Goal: Task Accomplishment & Management: Manage account settings

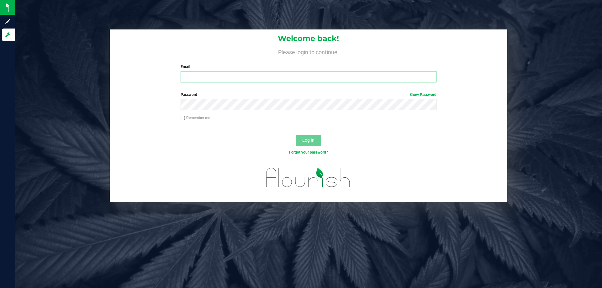
click at [367, 78] on input "Email" at bounding box center [307, 76] width 255 height 11
type input "[EMAIL_ADDRESS][DOMAIN_NAME]"
click at [296, 135] on button "Log In" at bounding box center [308, 140] width 25 height 11
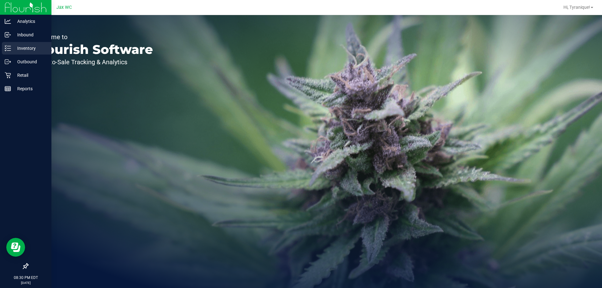
click at [33, 46] on p "Inventory" at bounding box center [30, 48] width 38 height 8
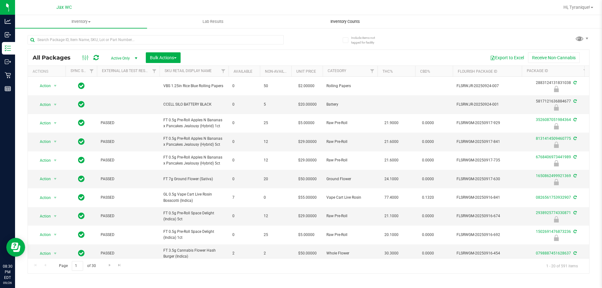
click at [325, 19] on uib-tab-heading "Inventory Counts" at bounding box center [344, 21] width 131 height 13
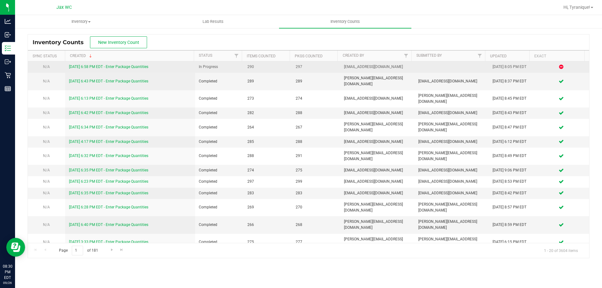
click at [132, 65] on link "[DATE] 6:58 PM EDT - Enter Package Quantities" at bounding box center [108, 67] width 79 height 4
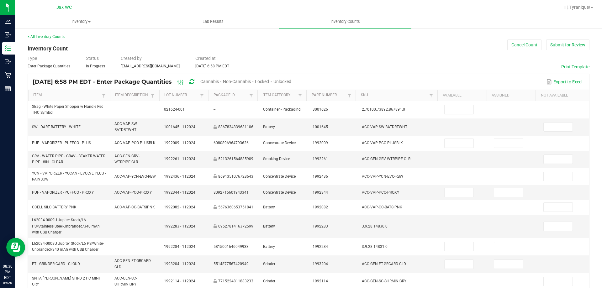
click at [219, 82] on span "Cannabis" at bounding box center [209, 81] width 18 height 5
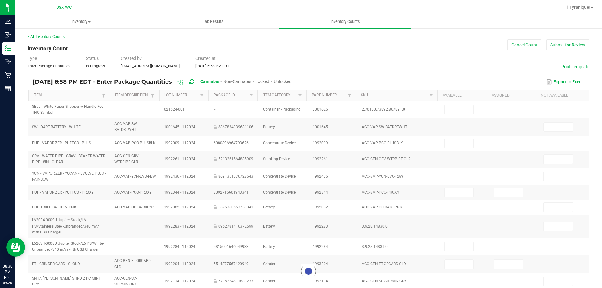
type input "16"
type input "5"
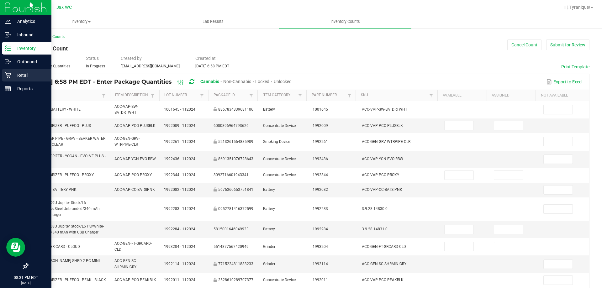
click at [30, 71] on div "Retail" at bounding box center [27, 75] width 50 height 13
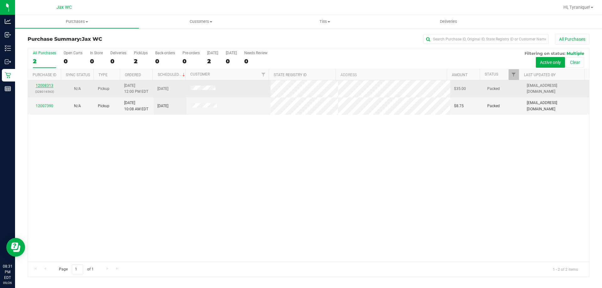
click at [51, 86] on link "12008313" at bounding box center [45, 85] width 18 height 4
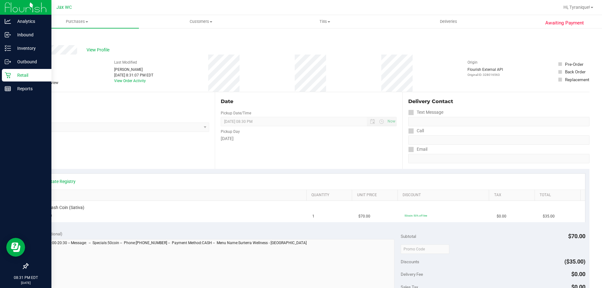
click at [13, 75] on p "Retail" at bounding box center [30, 75] width 38 height 8
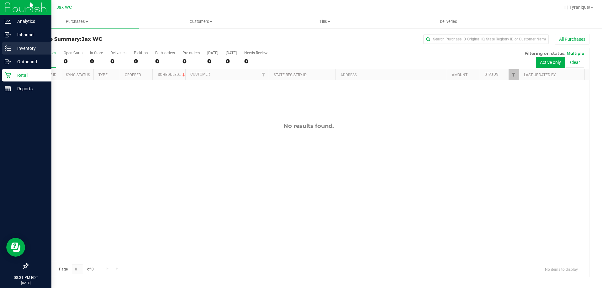
click at [28, 50] on p "Inventory" at bounding box center [30, 48] width 38 height 8
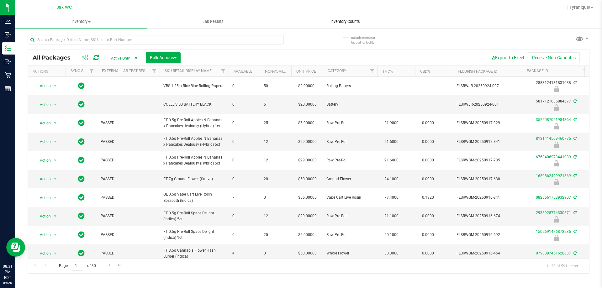
click at [338, 27] on uib-tab-heading "Inventory Counts" at bounding box center [344, 21] width 131 height 13
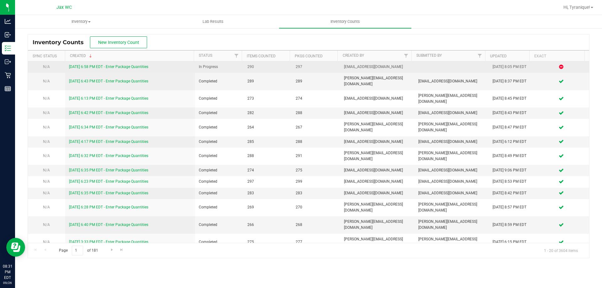
click at [146, 65] on link "[DATE] 6:58 PM EDT - Enter Package Quantities" at bounding box center [108, 67] width 79 height 4
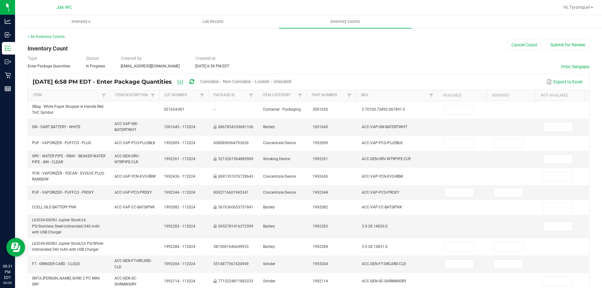
click at [219, 81] on span "Cannabis" at bounding box center [209, 81] width 18 height 5
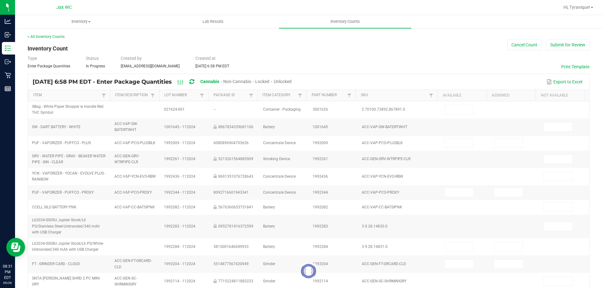
type input "16"
type input "5"
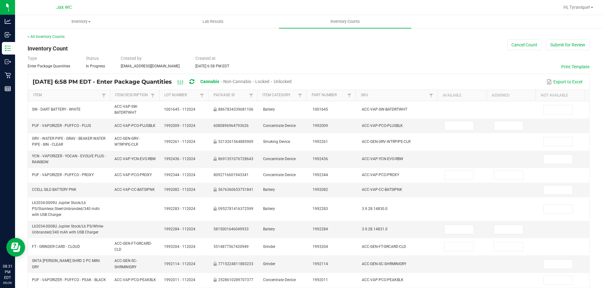
click at [291, 78] on div "Unlocked" at bounding box center [283, 82] width 18 height 12
click at [291, 81] on span "Unlocked" at bounding box center [283, 81] width 18 height 5
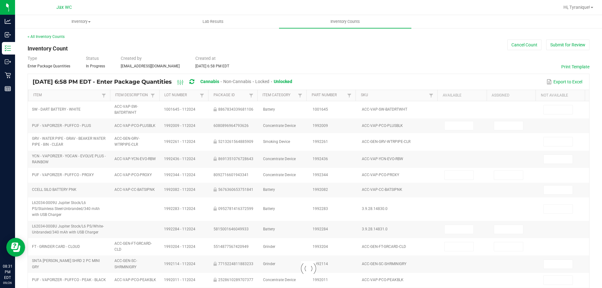
type input "1"
type input "0"
type input "1"
type input "0"
type input "3"
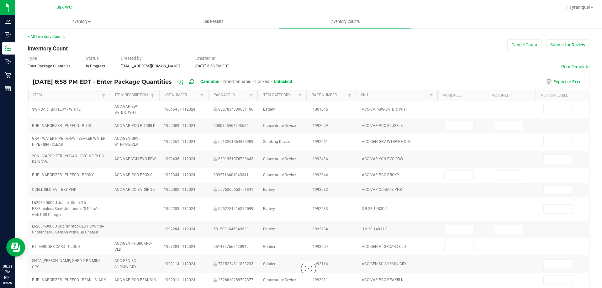
type input "3"
type input "5"
type input "0"
type input "8"
type input "0"
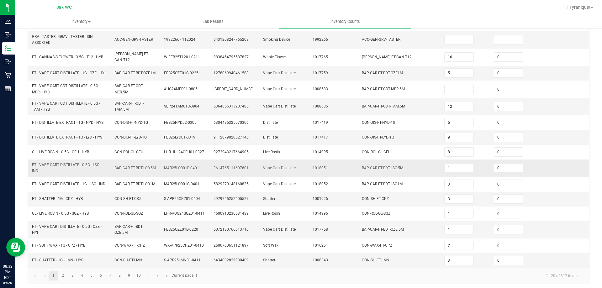
scroll to position [154, 0]
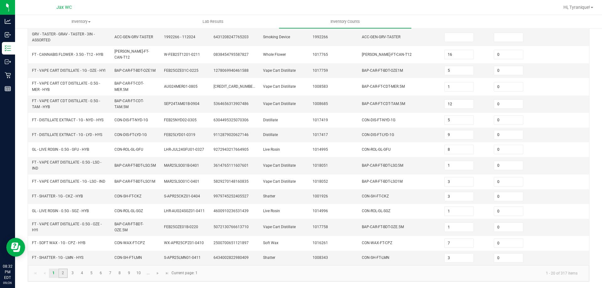
click at [60, 271] on link "2" at bounding box center [62, 273] width 9 height 9
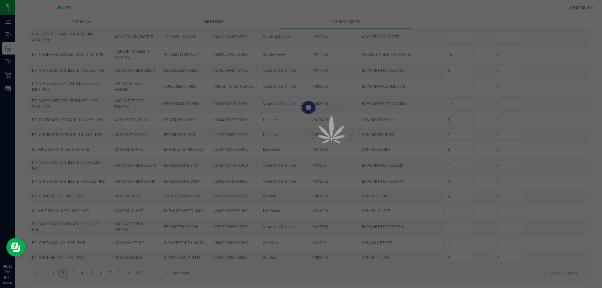
type input "6"
type input "2"
type input "0"
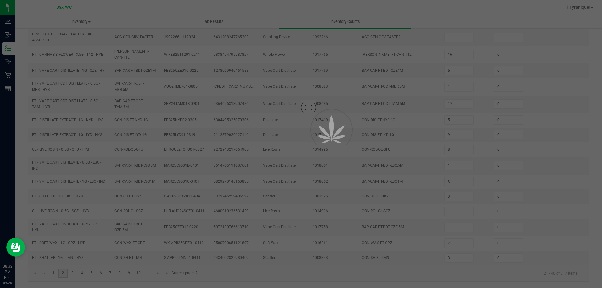
type input "2"
type input "0"
type input "14"
type input "11"
type input "28"
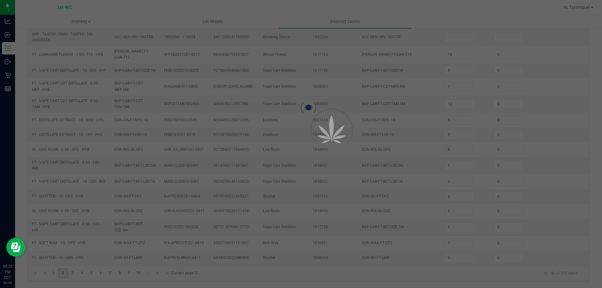
type input "0"
type input "3"
type input "0"
type input "7"
type input "0"
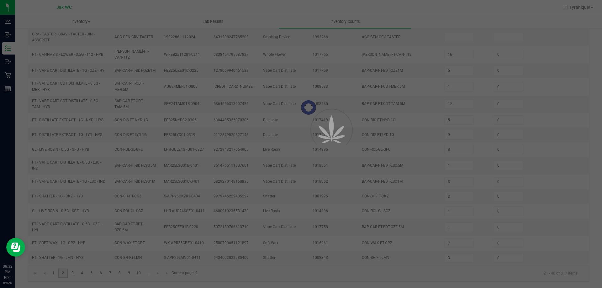
type input "7"
type input "0"
type input "2"
type input "3"
type input "2"
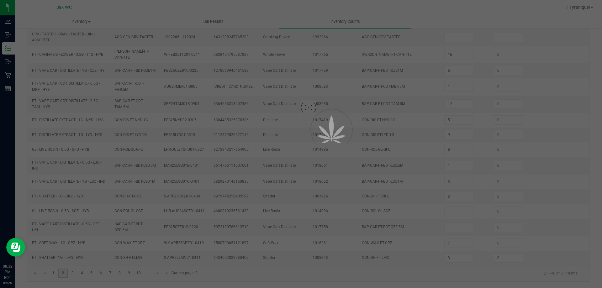
type input "7"
type input "4"
type input "6"
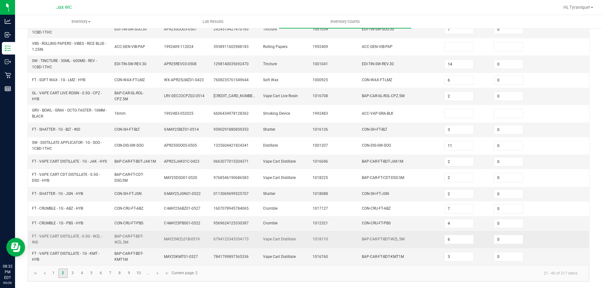
scroll to position [162, 0]
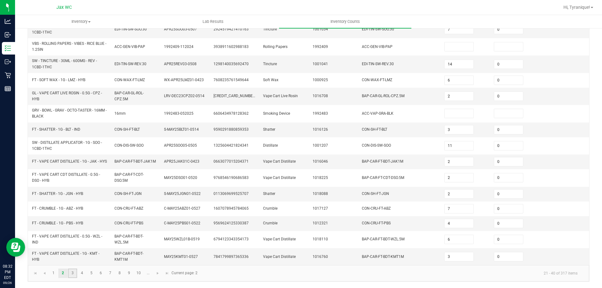
click at [76, 273] on link "3" at bounding box center [72, 273] width 9 height 9
type input "2"
type input "3"
type input "7"
type input "2"
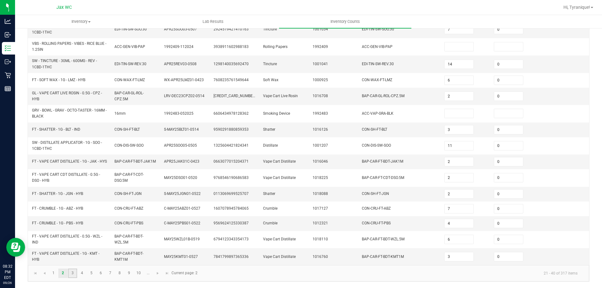
type input "4"
type input "1"
type input "2"
type input "4"
type input "5"
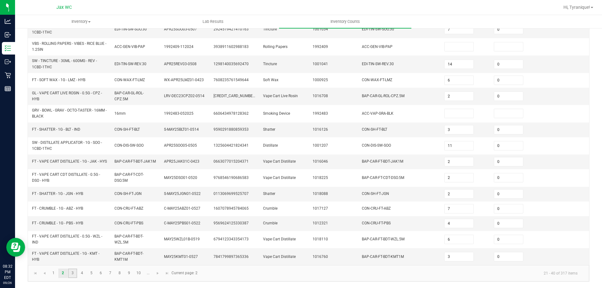
type input "1"
type input "0"
type input "7"
type input "2"
type input "14"
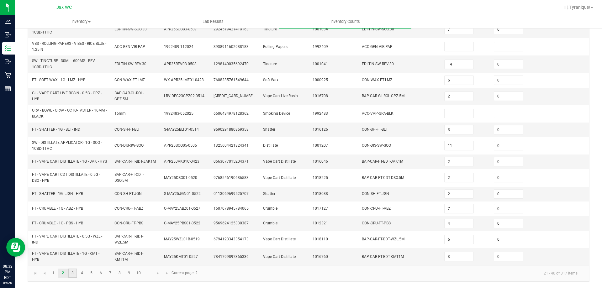
type input "11"
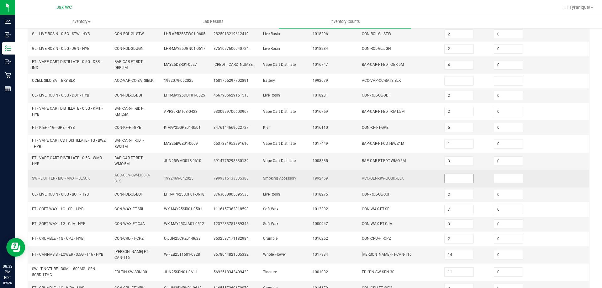
scroll to position [94, 0]
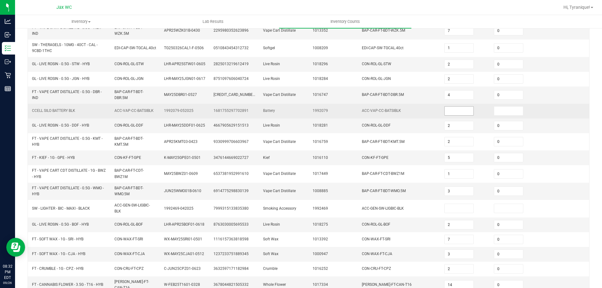
click at [449, 115] on input at bounding box center [458, 111] width 29 height 9
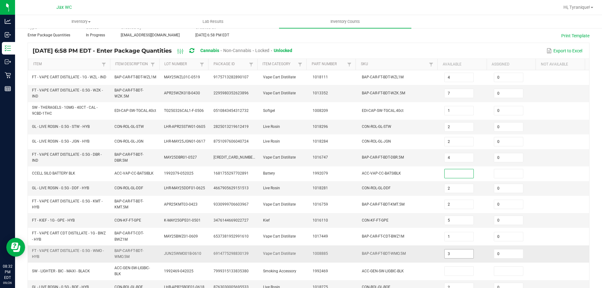
scroll to position [156, 0]
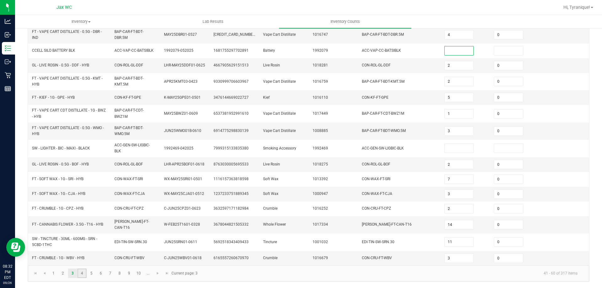
click at [82, 275] on link "4" at bounding box center [81, 273] width 9 height 9
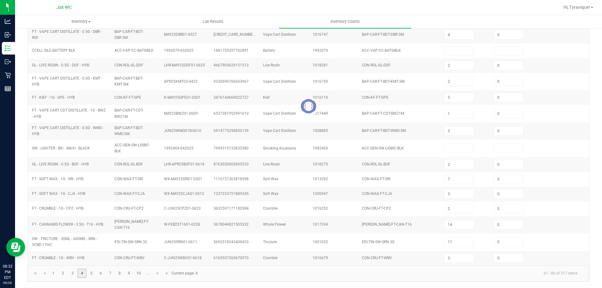
type input "4"
type input "12"
type input "0"
type input "2"
type input "1"
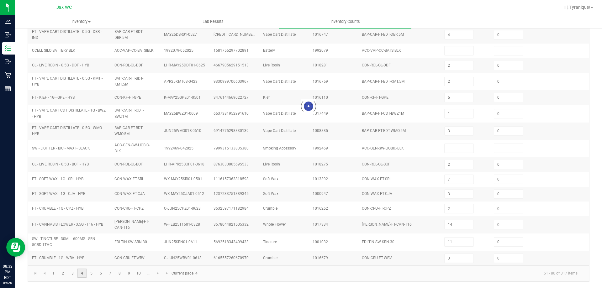
type input "3"
type input "0"
type input "7"
type input "5"
type input "3"
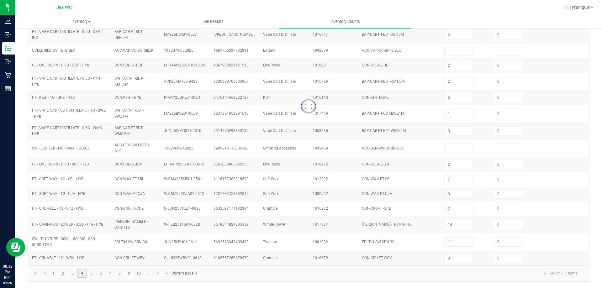
type input "5"
type input "4"
type input "0"
type input "18"
type input "4"
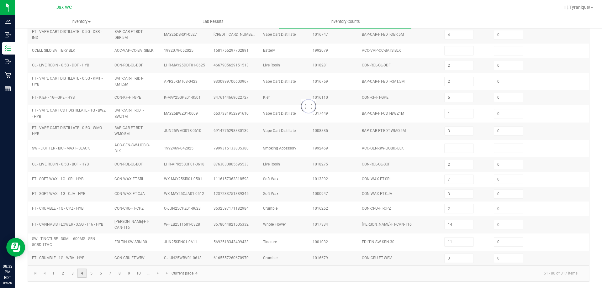
type input "3"
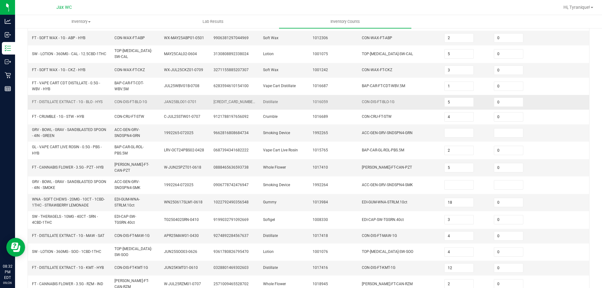
scroll to position [94, 0]
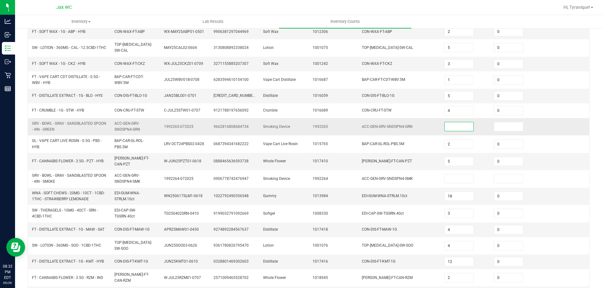
click at [444, 128] on input at bounding box center [458, 126] width 29 height 9
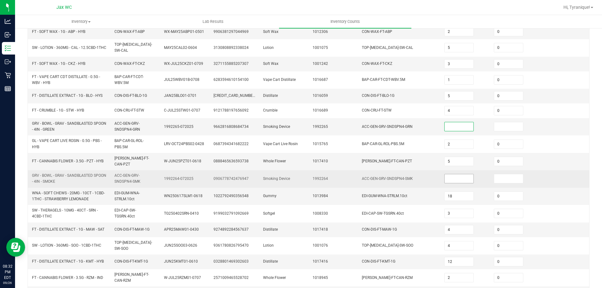
click at [446, 174] on input at bounding box center [458, 178] width 29 height 9
click at [445, 174] on input at bounding box center [458, 178] width 29 height 9
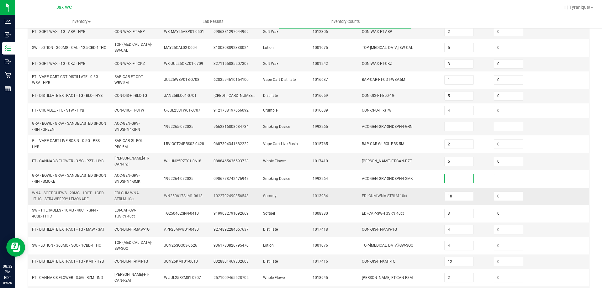
scroll to position [154, 0]
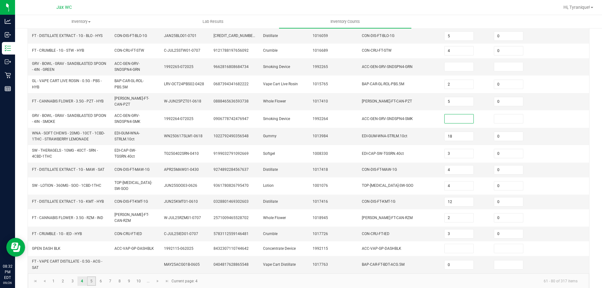
click at [95, 276] on link "5" at bounding box center [91, 280] width 9 height 9
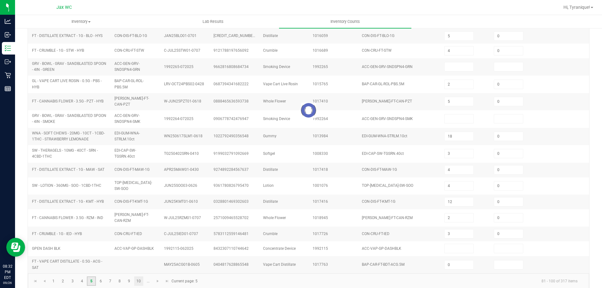
type input "5"
type input "2"
type input "8"
type input "5"
type input "1"
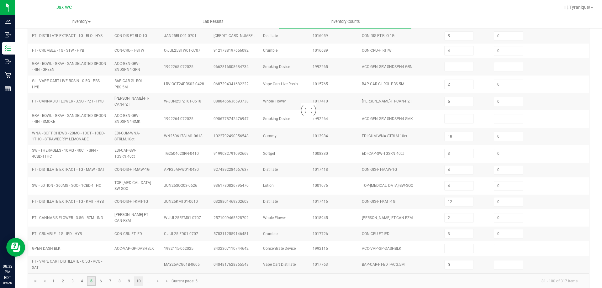
type input "2"
type input "4"
type input "0"
type input "9"
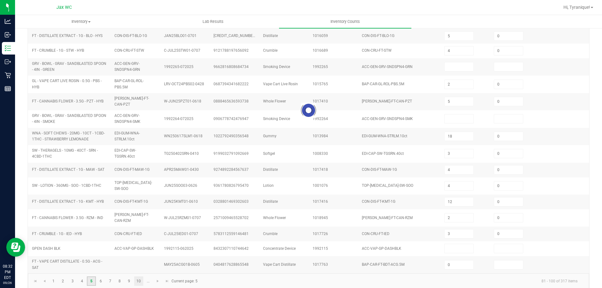
type input "8"
type input "7"
type input "25"
type input "10"
type input "8"
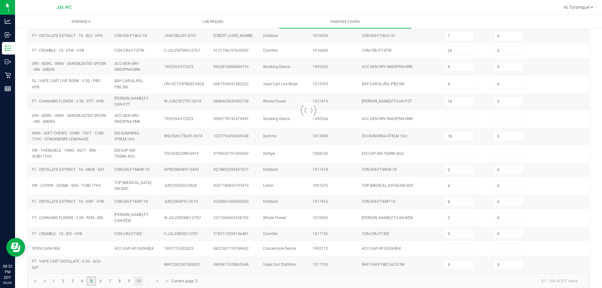
type input "0"
type input "11"
type input "13"
type input "0"
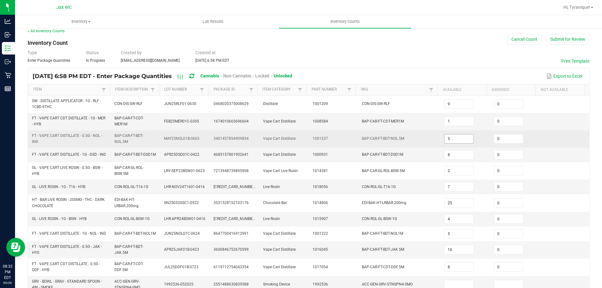
scroll to position [0, 0]
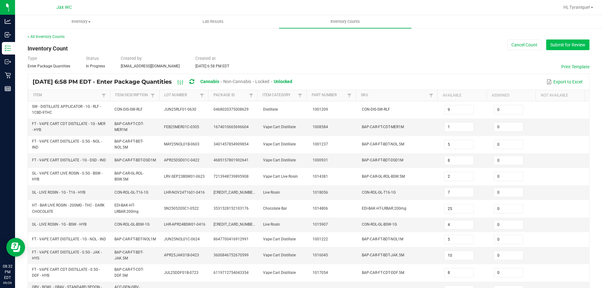
click at [557, 49] on button "Submit for Review" at bounding box center [567, 44] width 43 height 11
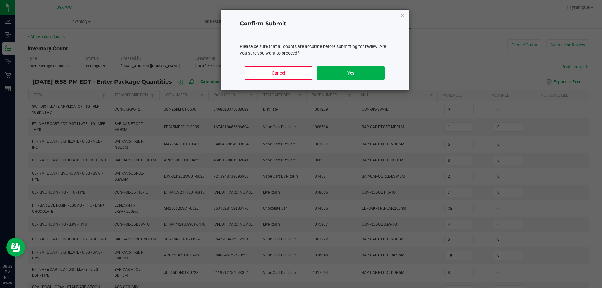
click at [372, 81] on div "Cancel Yes" at bounding box center [315, 75] width 150 height 28
click at [372, 76] on button "Yes" at bounding box center [350, 72] width 67 height 13
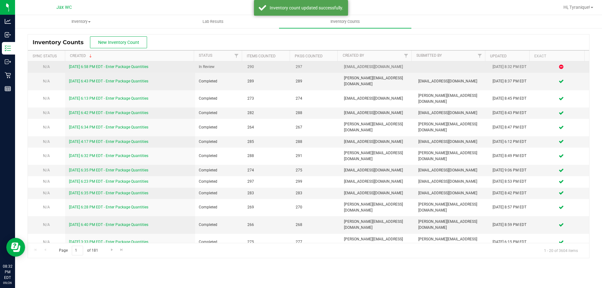
click at [141, 65] on link "[DATE] 6:58 PM EDT - Enter Package Quantities" at bounding box center [108, 67] width 79 height 4
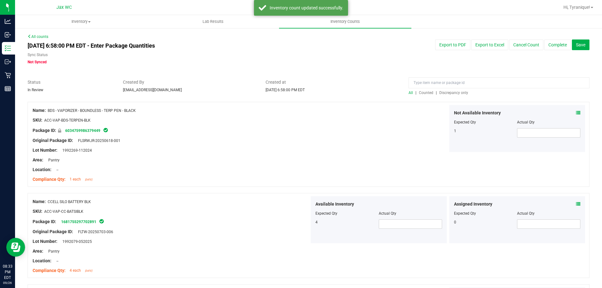
click at [448, 94] on span "Discrepancy only" at bounding box center [453, 93] width 29 height 4
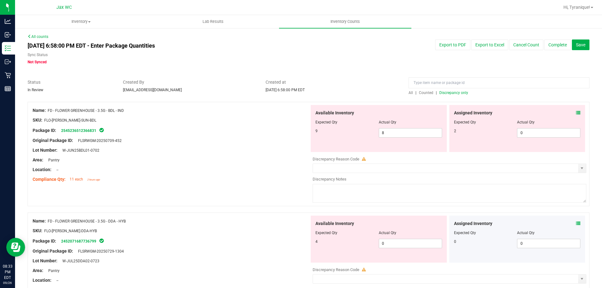
click at [576, 113] on icon at bounding box center [578, 113] width 4 height 4
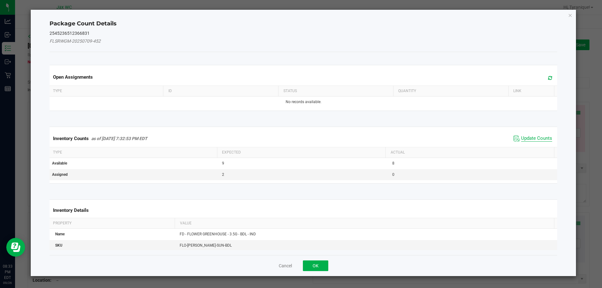
click at [537, 138] on span "Update Counts" at bounding box center [536, 138] width 31 height 6
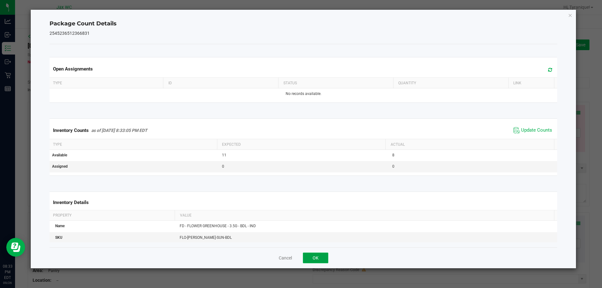
click at [315, 259] on button "OK" at bounding box center [315, 258] width 25 height 11
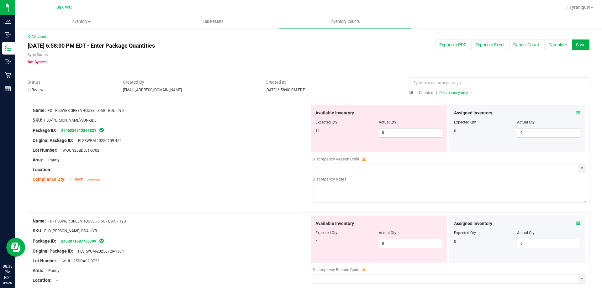
click at [576, 221] on icon at bounding box center [578, 223] width 4 height 4
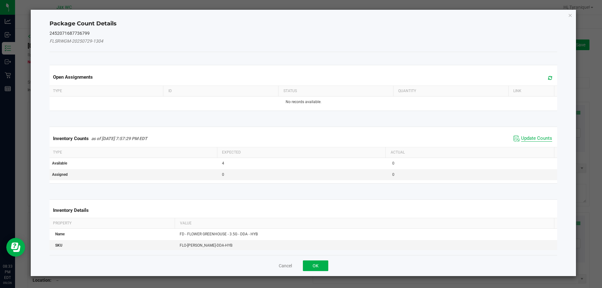
click at [537, 139] on span "Update Counts" at bounding box center [536, 138] width 31 height 6
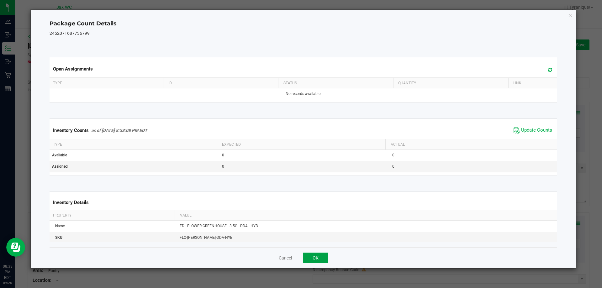
click at [315, 256] on button "OK" at bounding box center [315, 258] width 25 height 11
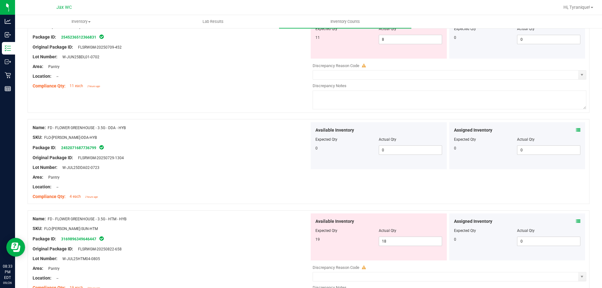
scroll to position [94, 0]
click at [576, 218] on icon at bounding box center [578, 220] width 4 height 4
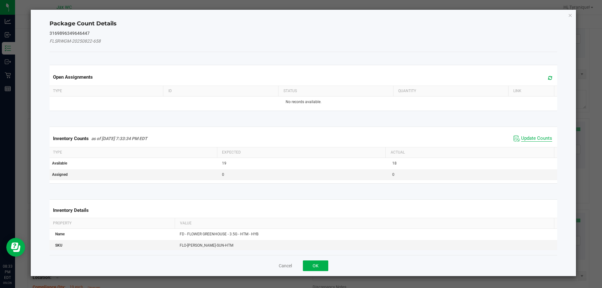
click at [532, 138] on span "Update Counts" at bounding box center [536, 138] width 31 height 6
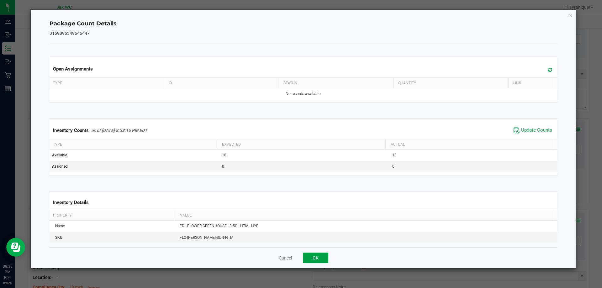
click at [317, 254] on button "OK" at bounding box center [315, 258] width 25 height 11
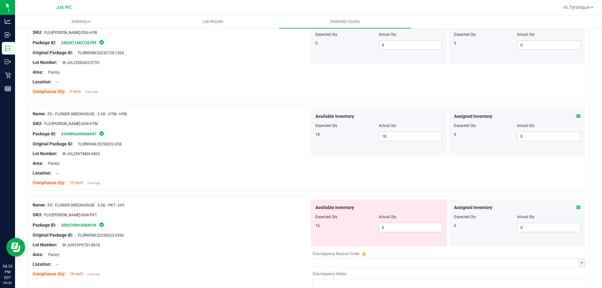
scroll to position [219, 0]
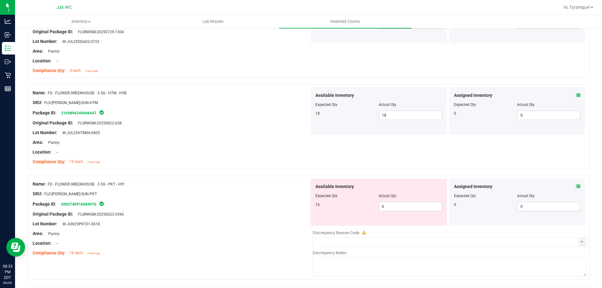
click at [576, 190] on span at bounding box center [578, 186] width 4 height 7
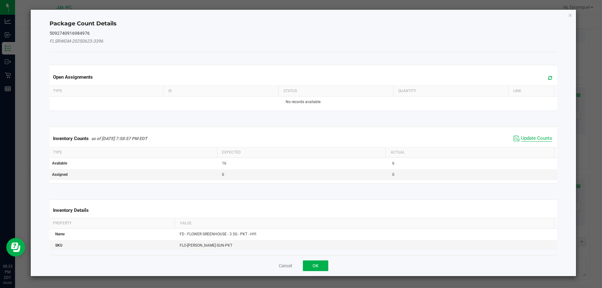
click at [529, 139] on span "Update Counts" at bounding box center [536, 138] width 31 height 6
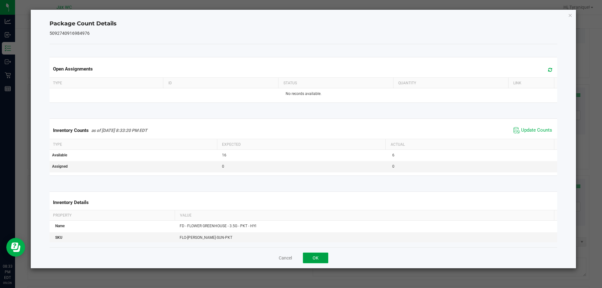
click at [320, 259] on button "OK" at bounding box center [315, 258] width 25 height 11
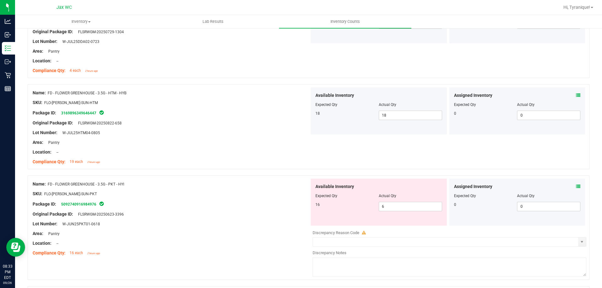
click at [576, 186] on icon at bounding box center [578, 186] width 4 height 4
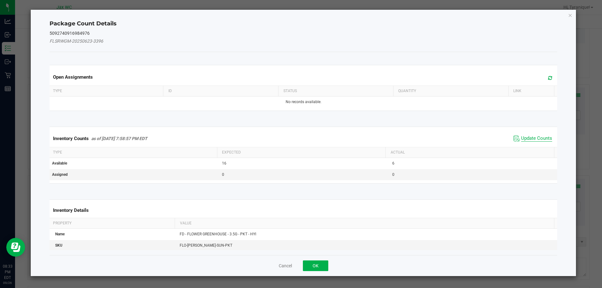
click at [532, 141] on span "Update Counts" at bounding box center [536, 138] width 31 height 6
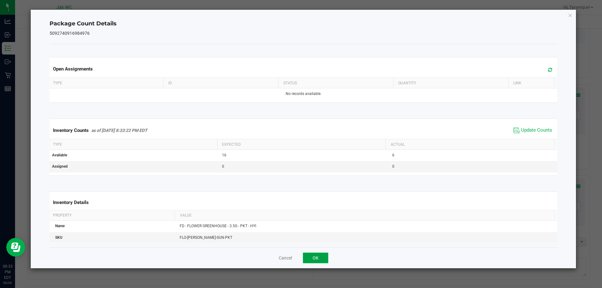
click at [321, 260] on button "OK" at bounding box center [315, 258] width 25 height 11
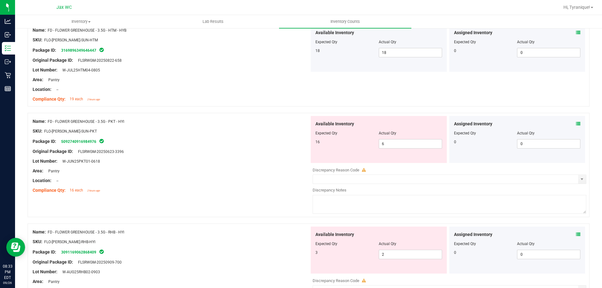
scroll to position [321, 0]
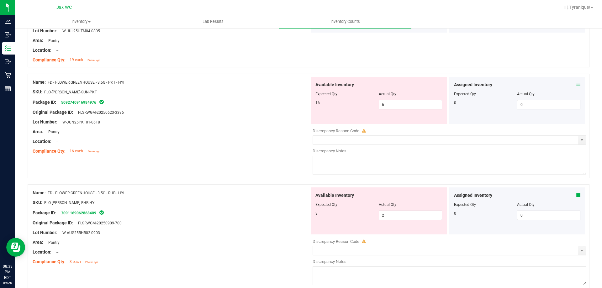
click at [576, 195] on icon at bounding box center [578, 195] width 4 height 4
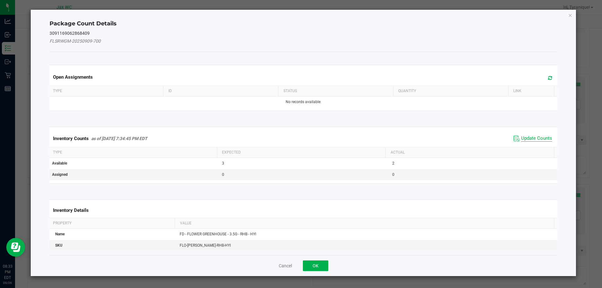
click at [529, 140] on span "Update Counts" at bounding box center [536, 138] width 31 height 6
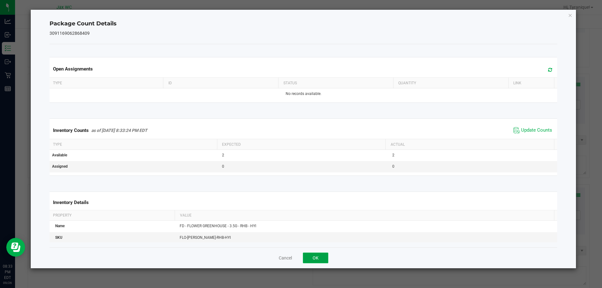
click at [319, 261] on button "OK" at bounding box center [315, 258] width 25 height 11
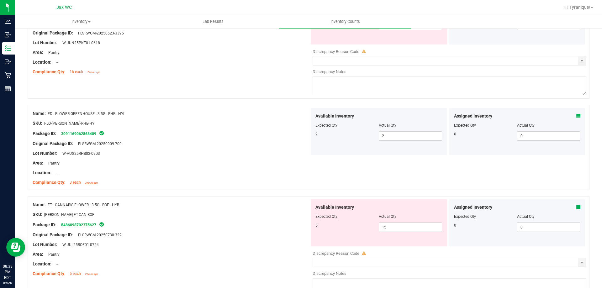
scroll to position [448, 0]
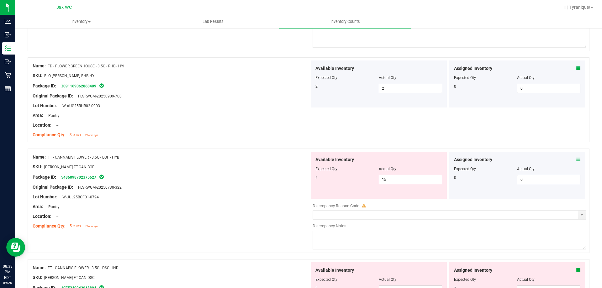
click at [576, 159] on icon at bounding box center [578, 159] width 4 height 4
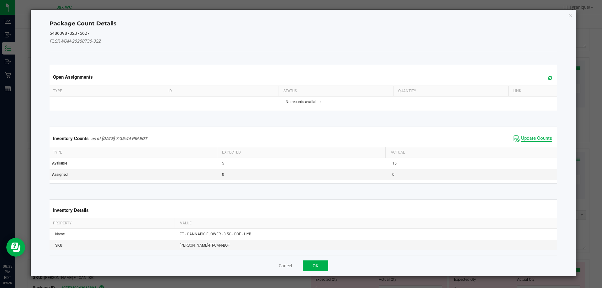
click at [533, 139] on span "Update Counts" at bounding box center [536, 138] width 31 height 6
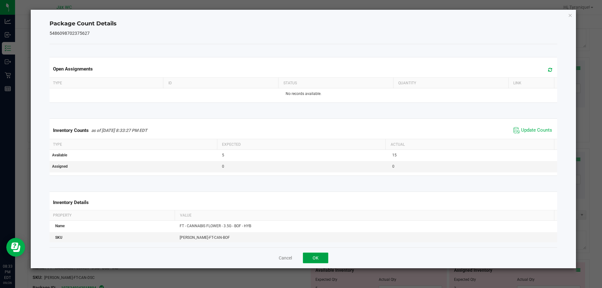
click at [324, 253] on button "OK" at bounding box center [315, 258] width 25 height 11
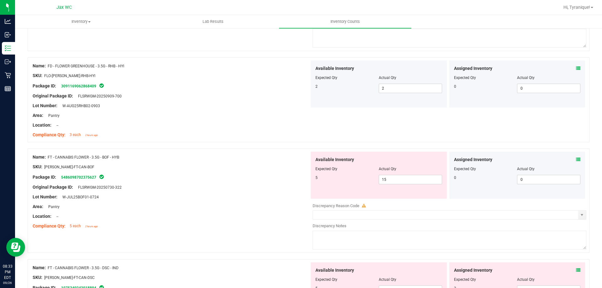
click at [576, 270] on icon at bounding box center [578, 270] width 4 height 4
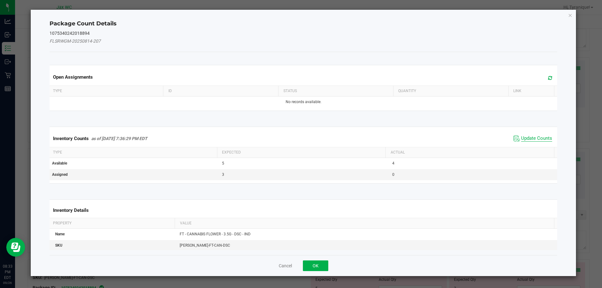
click at [542, 140] on span "Update Counts" at bounding box center [536, 138] width 31 height 6
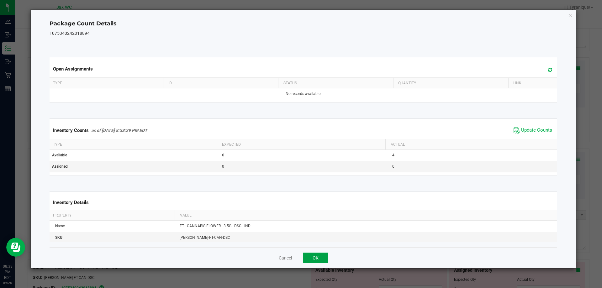
click at [321, 258] on button "OK" at bounding box center [315, 258] width 25 height 11
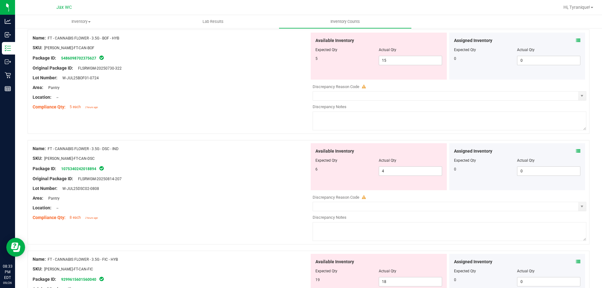
scroll to position [594, 0]
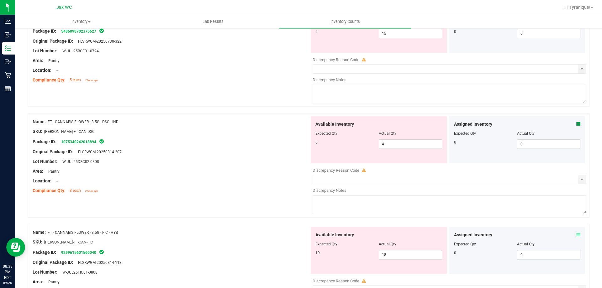
click at [576, 237] on span at bounding box center [578, 235] width 4 height 7
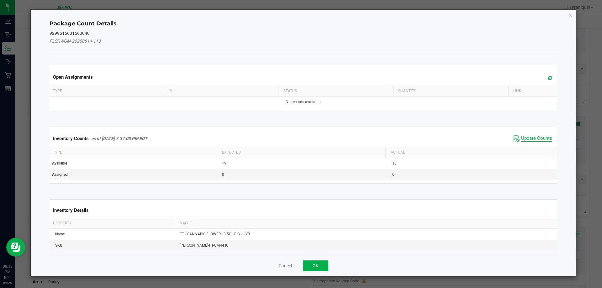
click at [534, 139] on span "Update Counts" at bounding box center [536, 138] width 31 height 6
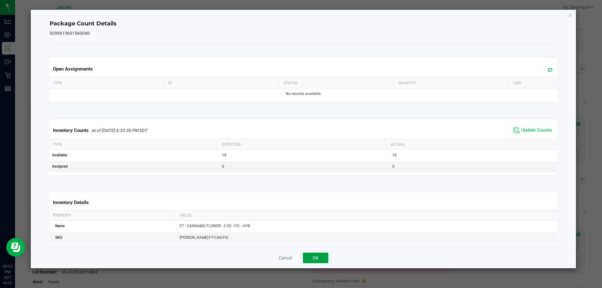
click at [320, 254] on button "OK" at bounding box center [315, 258] width 25 height 11
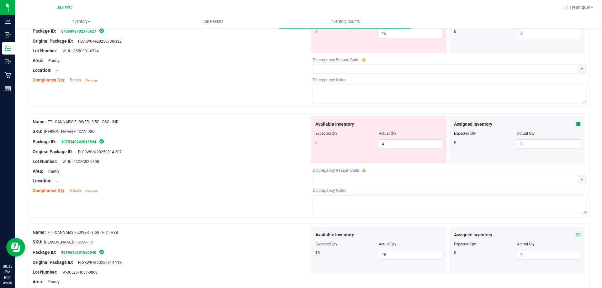
click at [576, 234] on icon at bounding box center [578, 234] width 4 height 4
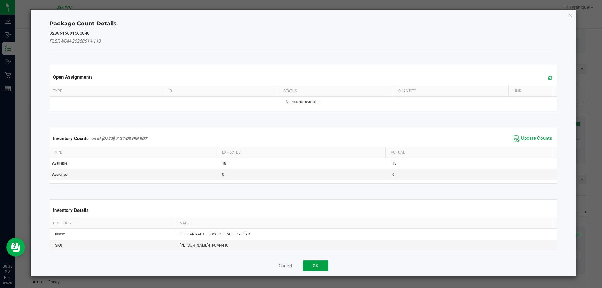
click at [315, 264] on button "OK" at bounding box center [315, 265] width 25 height 11
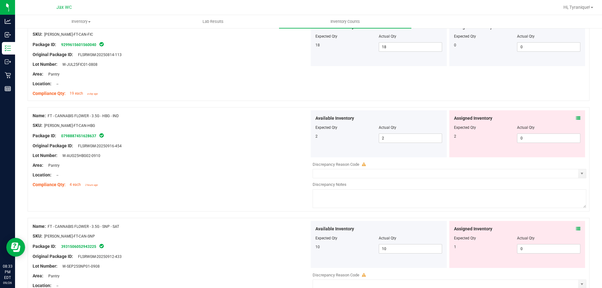
scroll to position [824, 0]
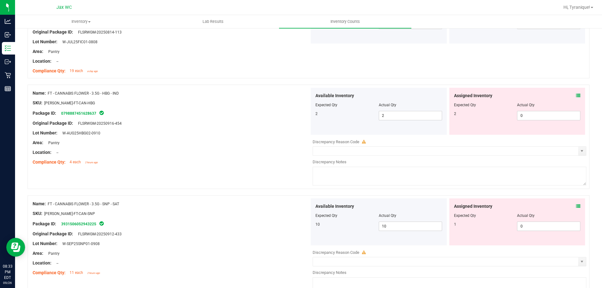
click at [576, 97] on icon at bounding box center [578, 95] width 4 height 4
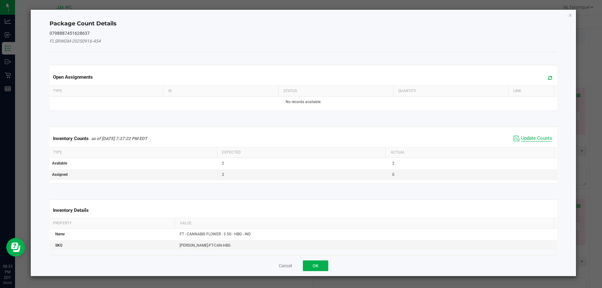
click at [529, 141] on span "Update Counts" at bounding box center [536, 138] width 31 height 6
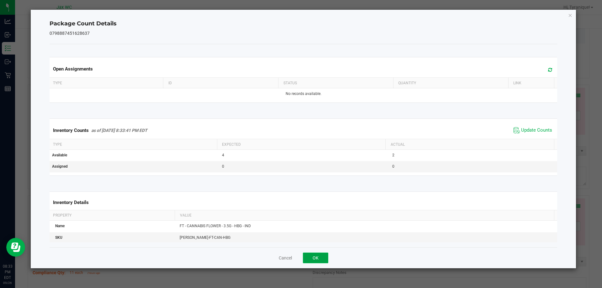
click at [320, 262] on button "OK" at bounding box center [315, 258] width 25 height 11
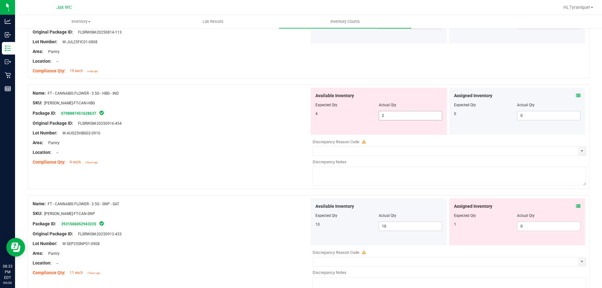
click at [387, 117] on input "2" at bounding box center [410, 115] width 63 height 9
type input "2"
type input "4"
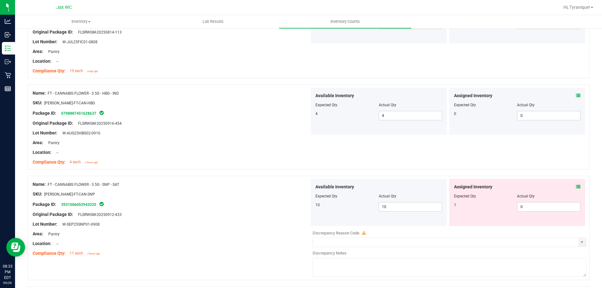
click at [576, 186] on icon at bounding box center [578, 187] width 4 height 4
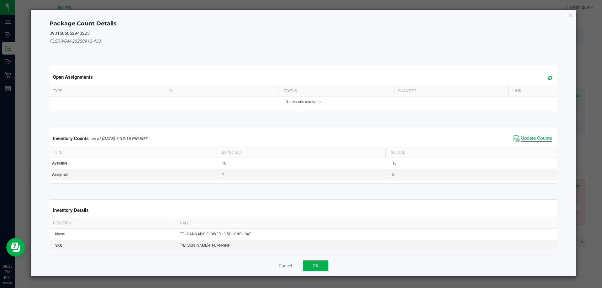
click at [542, 139] on span "Update Counts" at bounding box center [536, 138] width 31 height 6
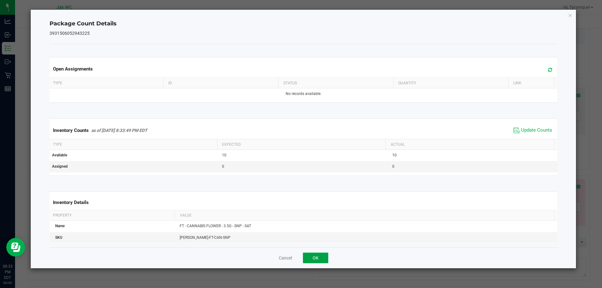
click at [314, 258] on button "OK" at bounding box center [315, 258] width 25 height 11
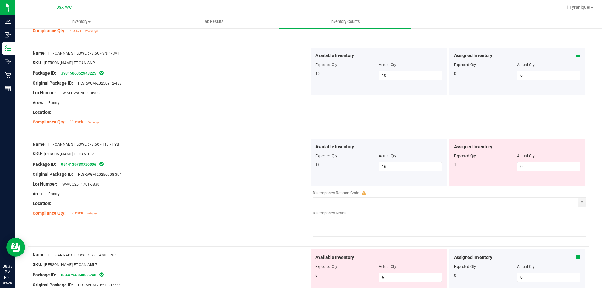
scroll to position [955, 0]
click at [576, 147] on icon at bounding box center [578, 147] width 4 height 4
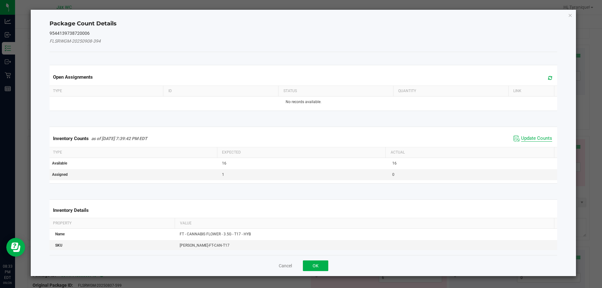
click at [533, 141] on span "Update Counts" at bounding box center [536, 138] width 31 height 6
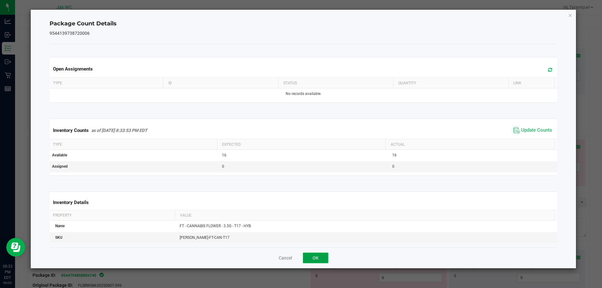
click at [315, 258] on button "OK" at bounding box center [315, 258] width 25 height 11
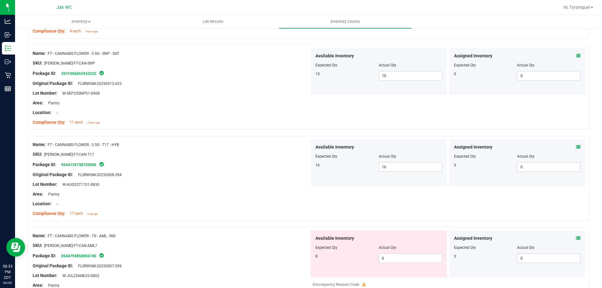
click at [576, 238] on icon at bounding box center [578, 238] width 4 height 4
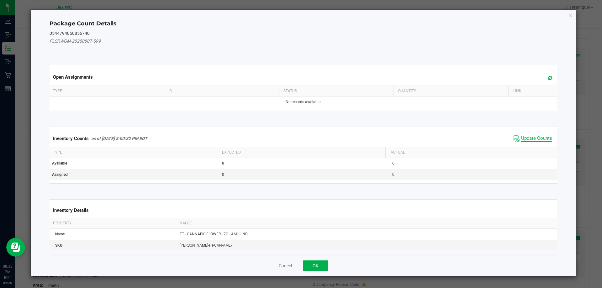
click at [535, 137] on span "Update Counts" at bounding box center [536, 138] width 31 height 6
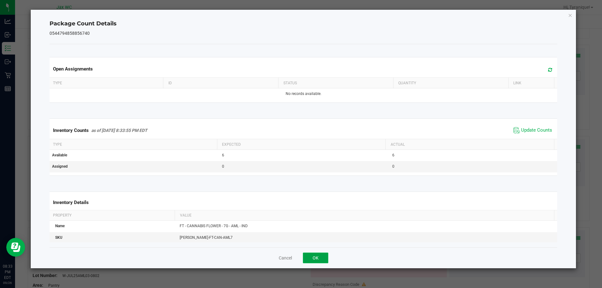
click at [309, 253] on button "OK" at bounding box center [315, 258] width 25 height 11
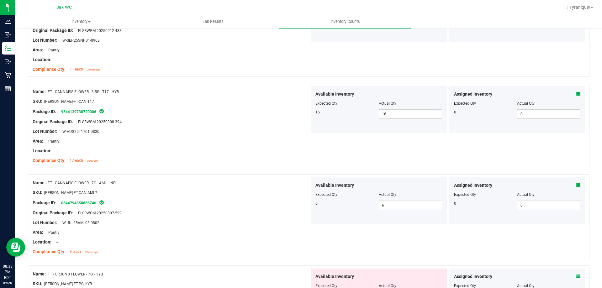
scroll to position [1083, 0]
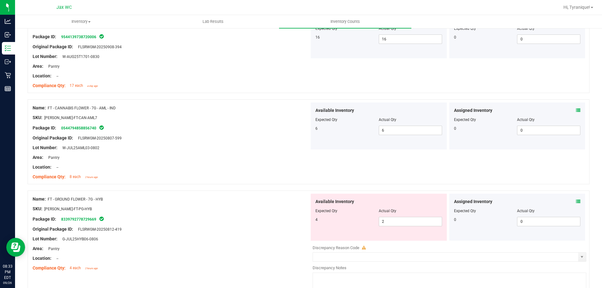
click at [576, 201] on icon at bounding box center [578, 201] width 4 height 4
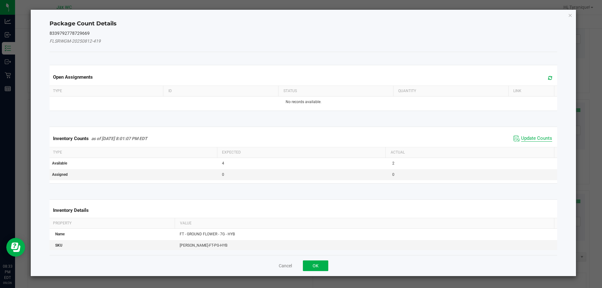
click at [538, 141] on span "Update Counts" at bounding box center [536, 138] width 31 height 6
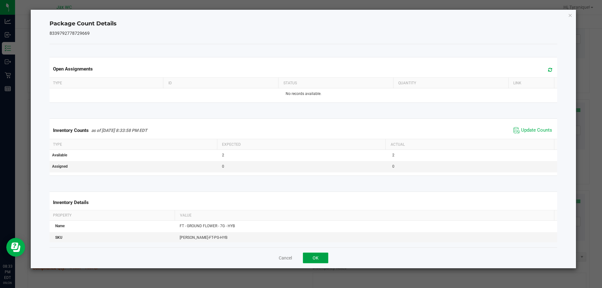
click at [315, 256] on button "OK" at bounding box center [315, 258] width 25 height 11
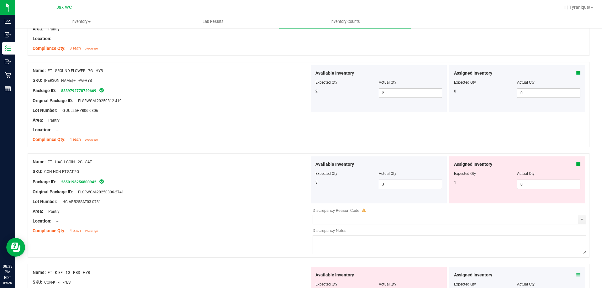
scroll to position [1216, 0]
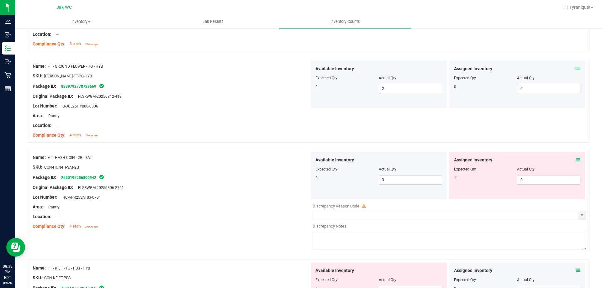
click at [576, 159] on icon at bounding box center [578, 160] width 4 height 4
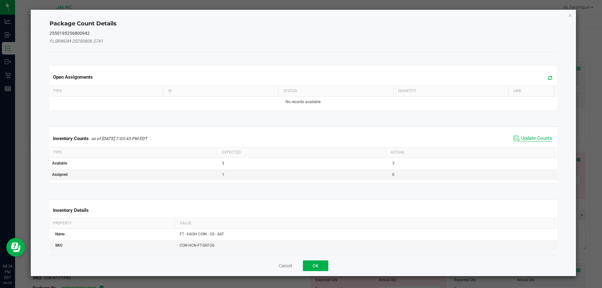
click at [530, 140] on span "Update Counts" at bounding box center [536, 138] width 31 height 6
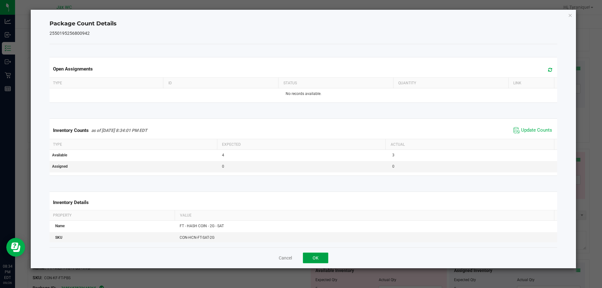
click at [315, 259] on button "OK" at bounding box center [315, 258] width 25 height 11
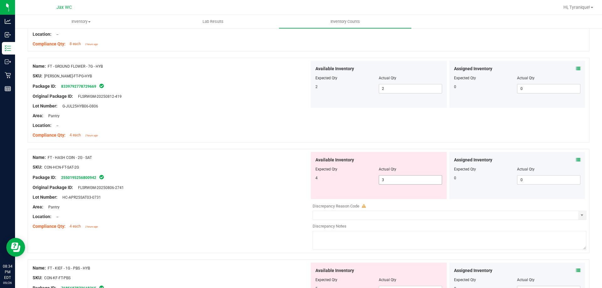
click at [426, 180] on input "3" at bounding box center [410, 179] width 63 height 9
type input "3"
type input "4"
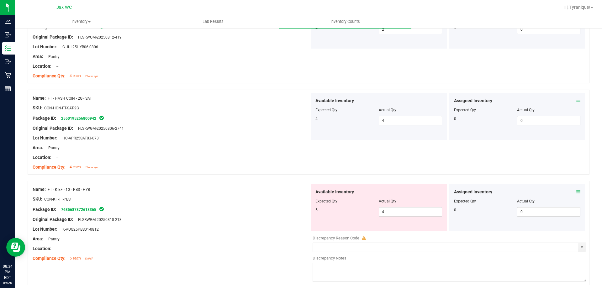
scroll to position [1335, 0]
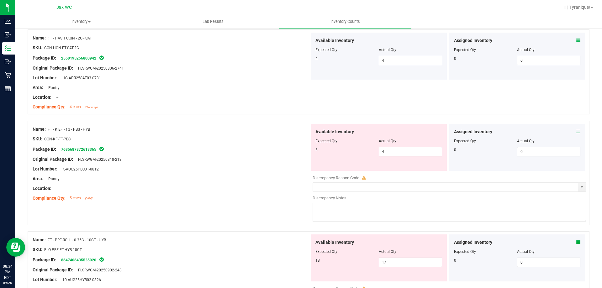
click at [576, 133] on icon at bounding box center [578, 131] width 4 height 4
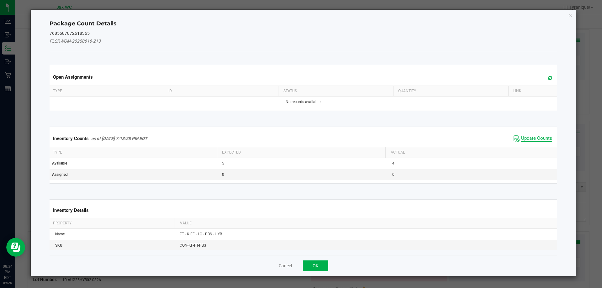
click at [536, 139] on span "Update Counts" at bounding box center [536, 138] width 31 height 6
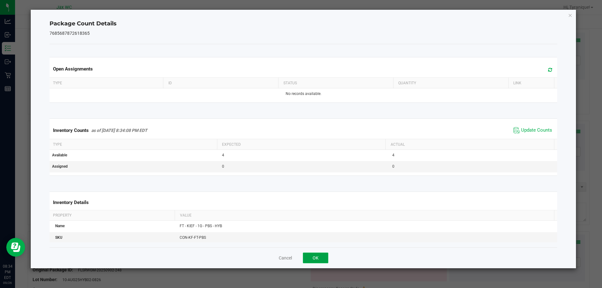
click at [317, 253] on button "OK" at bounding box center [315, 258] width 25 height 11
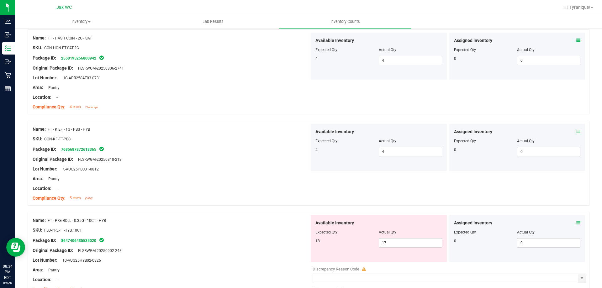
click at [576, 222] on icon at bounding box center [578, 223] width 4 height 4
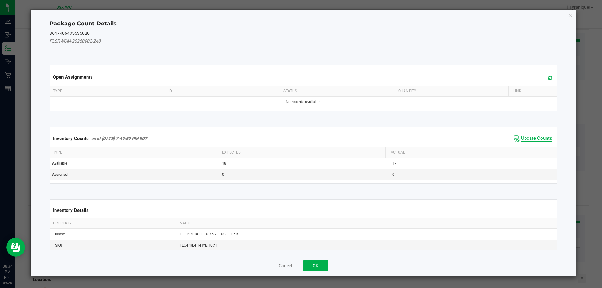
click at [544, 139] on span "Update Counts" at bounding box center [536, 138] width 31 height 6
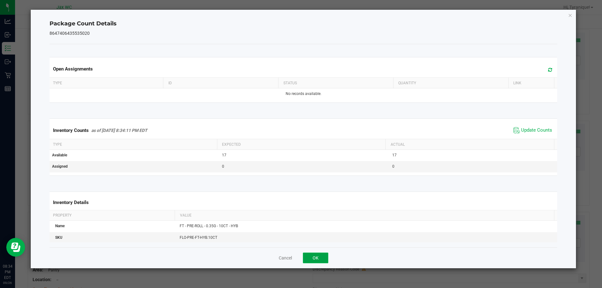
click at [315, 254] on button "OK" at bounding box center [315, 258] width 25 height 11
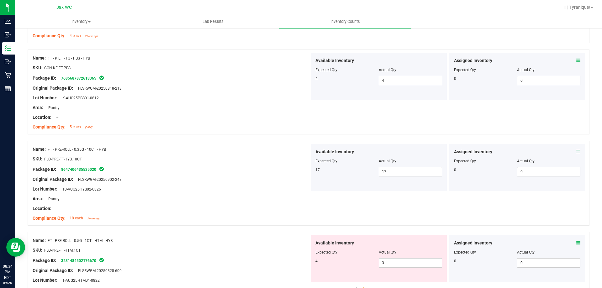
scroll to position [1501, 0]
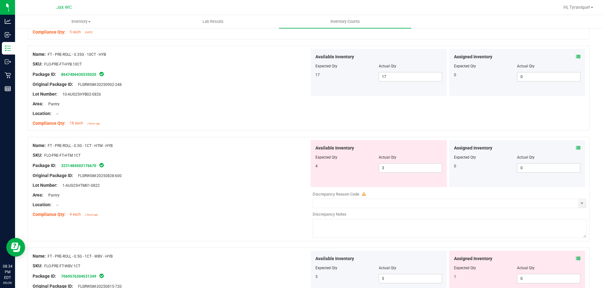
click at [576, 149] on icon at bounding box center [578, 148] width 4 height 4
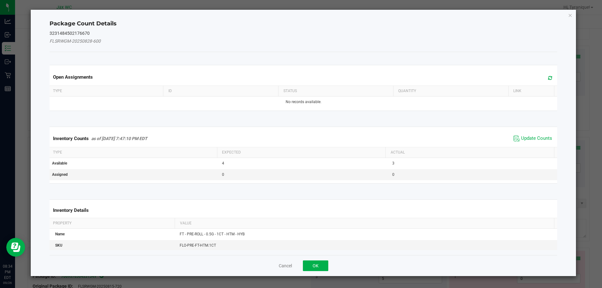
click at [528, 149] on th "Actual" at bounding box center [469, 152] width 169 height 11
click at [543, 141] on span "Update Counts" at bounding box center [536, 138] width 31 height 6
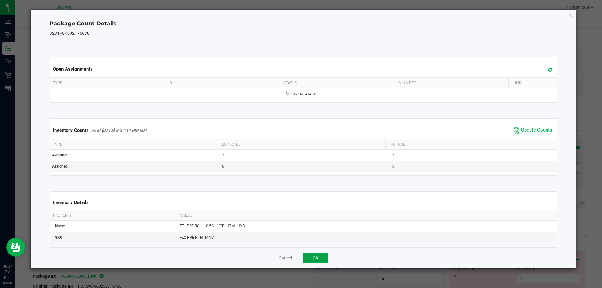
click at [317, 259] on button "OK" at bounding box center [315, 258] width 25 height 11
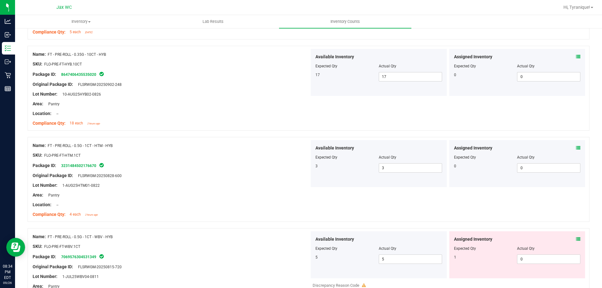
click at [576, 238] on icon at bounding box center [578, 239] width 4 height 4
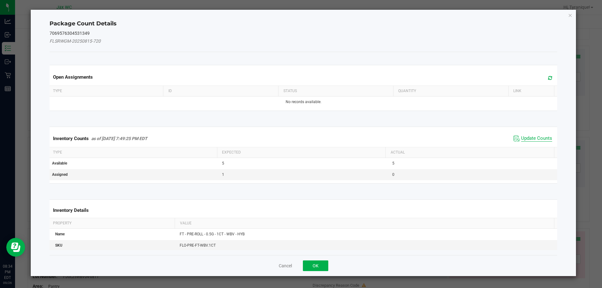
click at [539, 138] on span "Update Counts" at bounding box center [536, 138] width 31 height 6
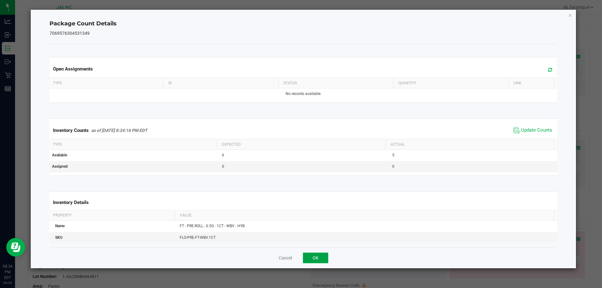
click at [319, 254] on button "OK" at bounding box center [315, 258] width 25 height 11
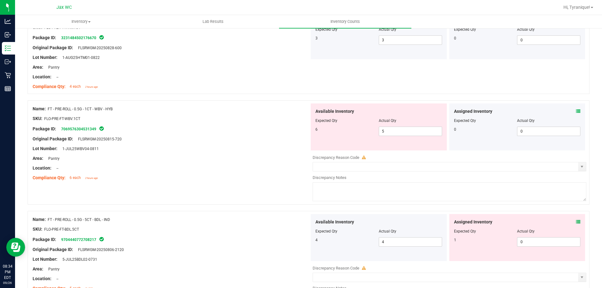
scroll to position [1642, 0]
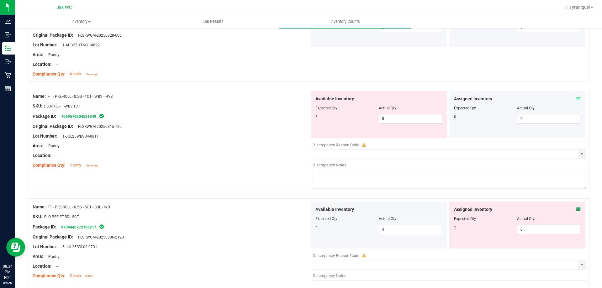
click at [576, 99] on icon at bounding box center [578, 98] width 4 height 4
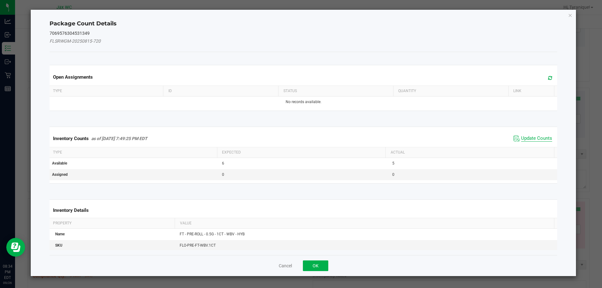
click at [529, 140] on span "Update Counts" at bounding box center [536, 138] width 31 height 6
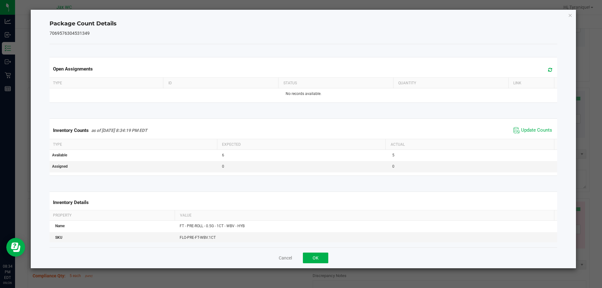
click at [312, 245] on div "Open Assignments Type ID Status Quantity Link No records available. Inventory C…" at bounding box center [304, 145] width 508 height 203
click at [317, 256] on button "OK" at bounding box center [315, 258] width 25 height 11
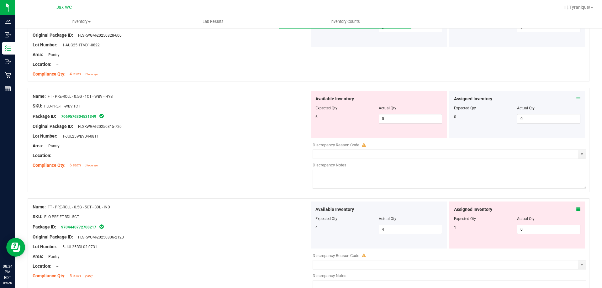
click at [576, 209] on icon at bounding box center [578, 209] width 4 height 4
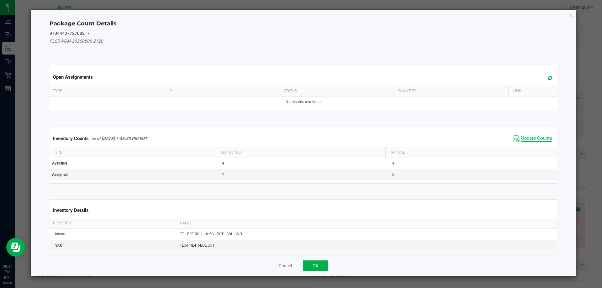
click at [537, 139] on span "Update Counts" at bounding box center [536, 138] width 31 height 6
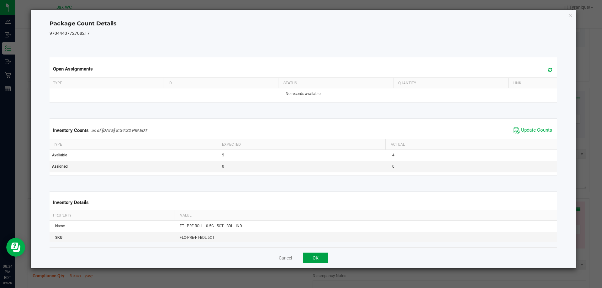
click at [311, 253] on button "OK" at bounding box center [315, 258] width 25 height 11
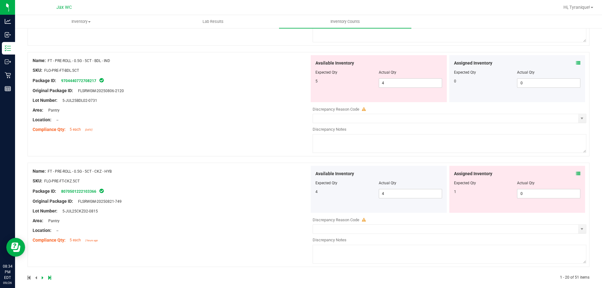
scroll to position [1788, 0]
click at [576, 174] on icon at bounding box center [578, 174] width 4 height 4
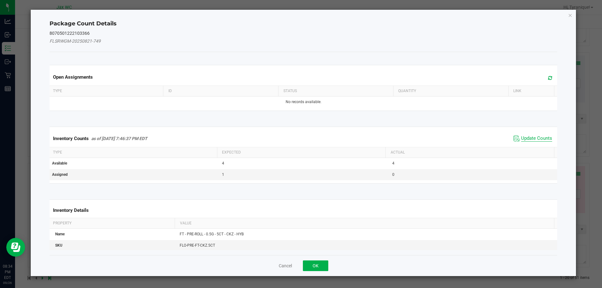
click at [541, 140] on span "Update Counts" at bounding box center [536, 138] width 31 height 6
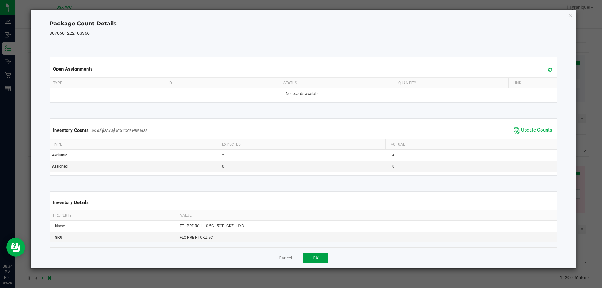
click at [312, 257] on button "OK" at bounding box center [315, 258] width 25 height 11
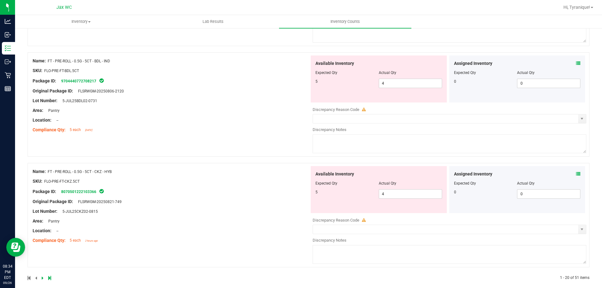
click at [42, 278] on icon at bounding box center [43, 278] width 2 height 4
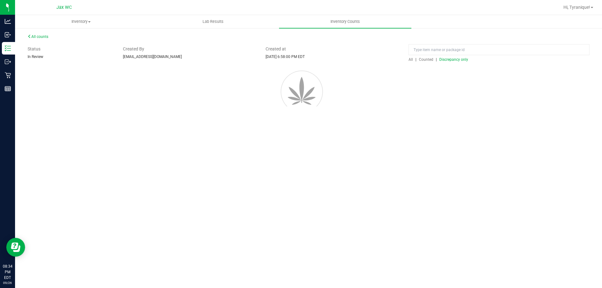
scroll to position [0, 0]
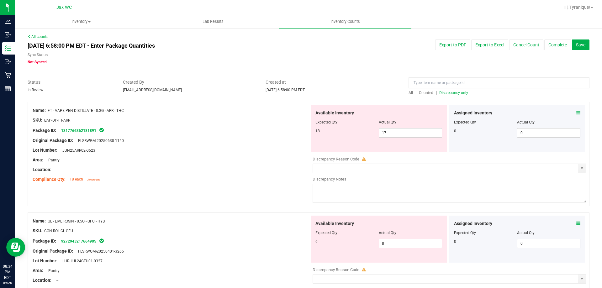
click at [576, 112] on icon at bounding box center [578, 113] width 4 height 4
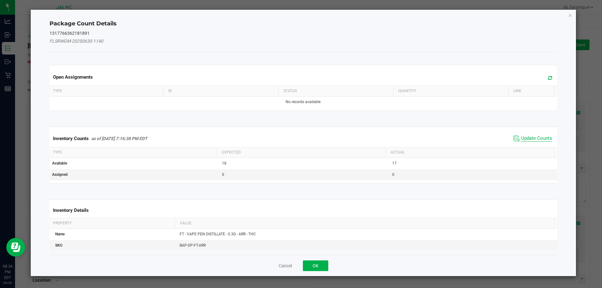
click at [530, 138] on span "Update Counts" at bounding box center [536, 138] width 31 height 6
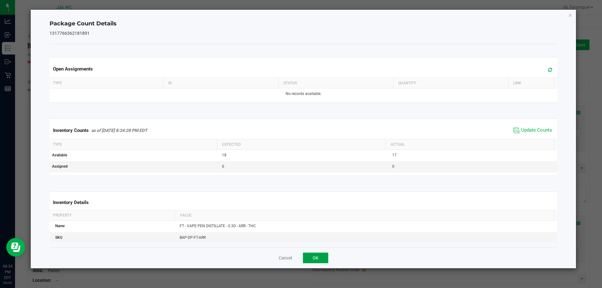
click at [315, 257] on button "OK" at bounding box center [315, 258] width 25 height 11
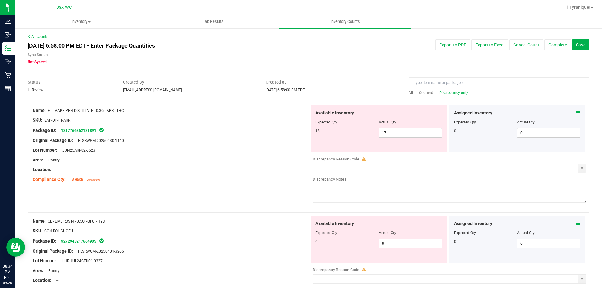
click at [576, 223] on icon at bounding box center [578, 223] width 4 height 4
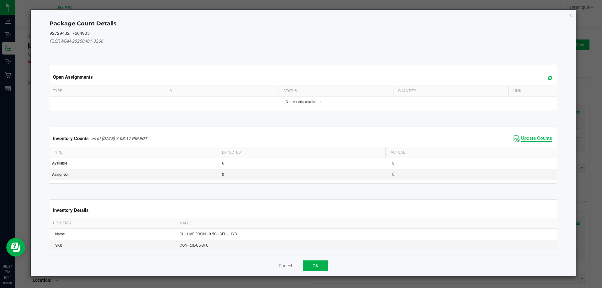
click at [537, 135] on span "Update Counts" at bounding box center [536, 138] width 31 height 6
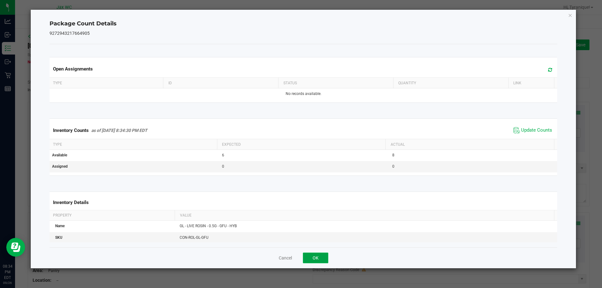
click at [310, 259] on button "OK" at bounding box center [315, 258] width 25 height 11
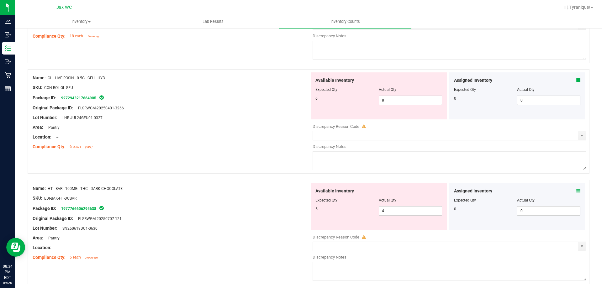
scroll to position [166, 0]
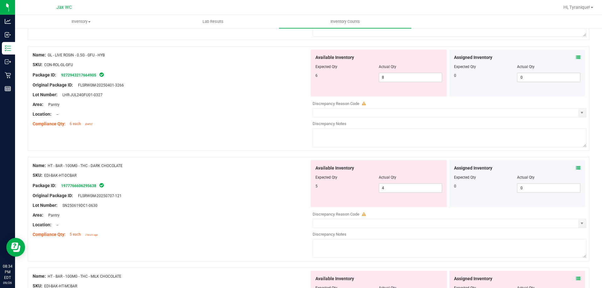
click at [576, 168] on icon at bounding box center [578, 168] width 4 height 4
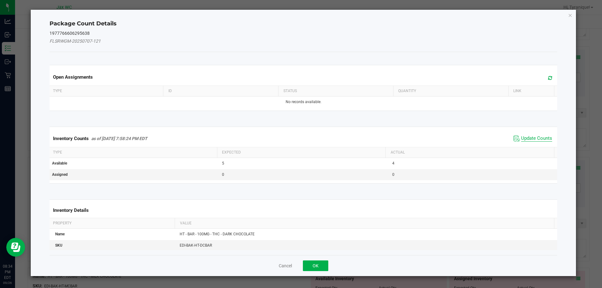
click at [529, 135] on span "Update Counts" at bounding box center [536, 138] width 31 height 6
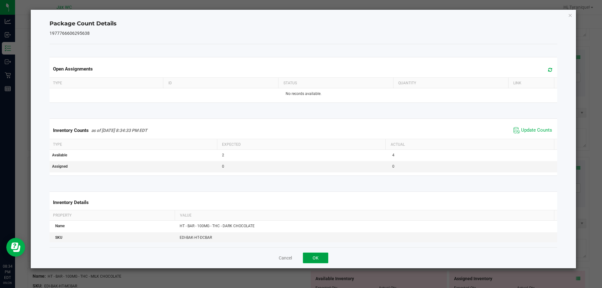
click at [322, 254] on button "OK" at bounding box center [315, 258] width 25 height 11
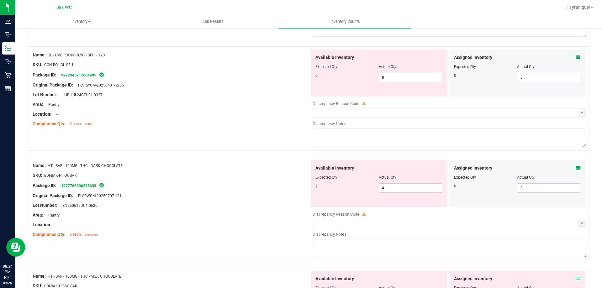
click at [576, 276] on icon at bounding box center [578, 278] width 4 height 4
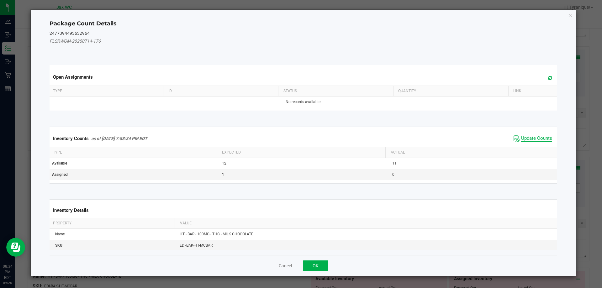
click at [526, 139] on span "Update Counts" at bounding box center [536, 138] width 31 height 6
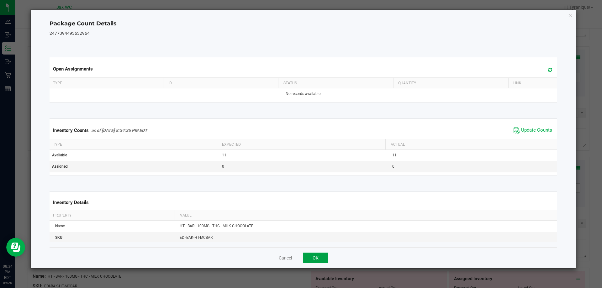
click at [322, 260] on button "OK" at bounding box center [315, 258] width 25 height 11
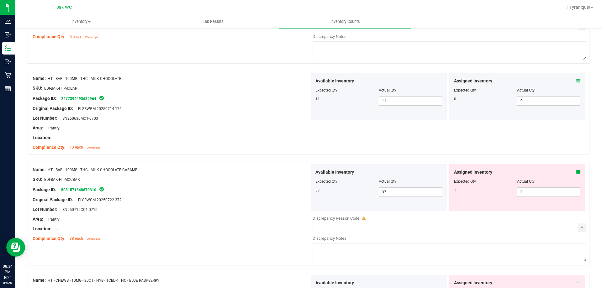
scroll to position [370, 0]
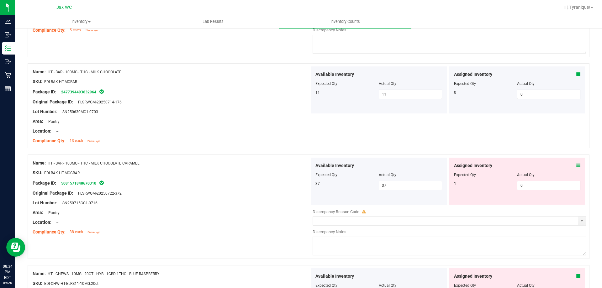
click at [576, 165] on icon at bounding box center [578, 165] width 4 height 4
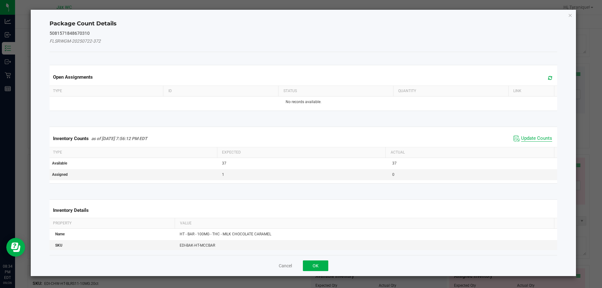
click at [524, 137] on span "Update Counts" at bounding box center [536, 138] width 31 height 6
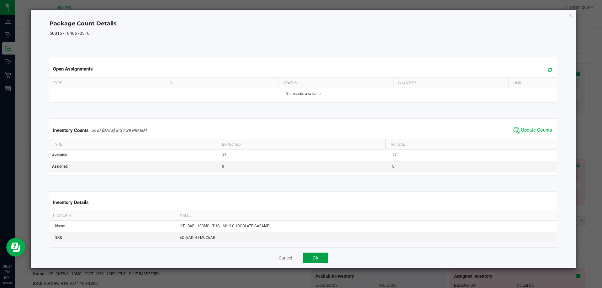
click at [316, 255] on button "OK" at bounding box center [315, 258] width 25 height 11
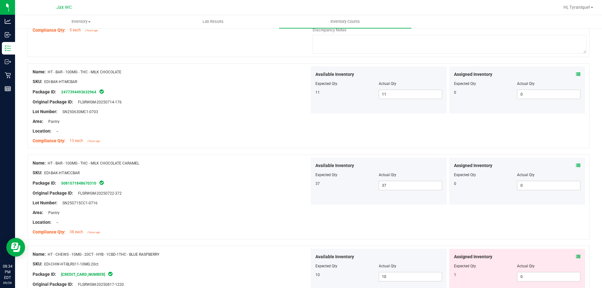
click at [579, 252] on div "Assigned Inventory Expected Qty Actual Qty 1 0 0" at bounding box center [517, 272] width 136 height 47
click at [576, 256] on icon at bounding box center [578, 256] width 4 height 4
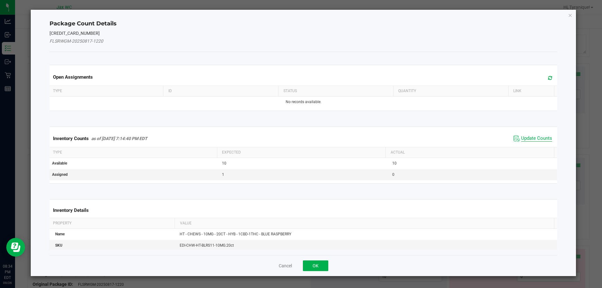
click at [532, 137] on span "Update Counts" at bounding box center [536, 138] width 31 height 6
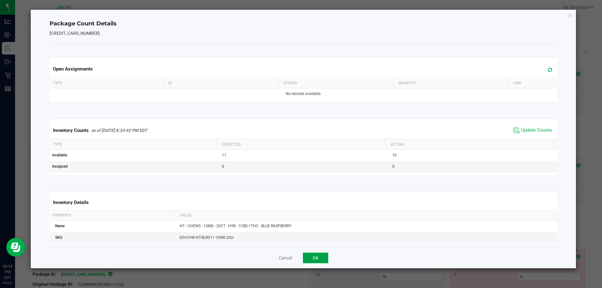
click at [315, 258] on button "OK" at bounding box center [315, 258] width 25 height 11
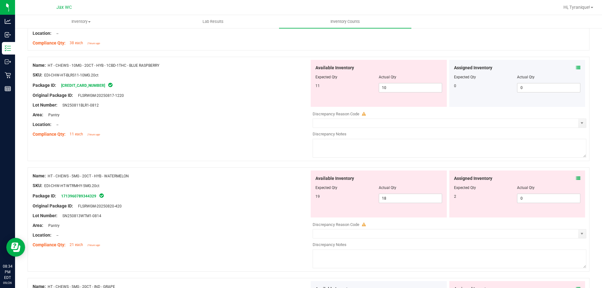
scroll to position [565, 0]
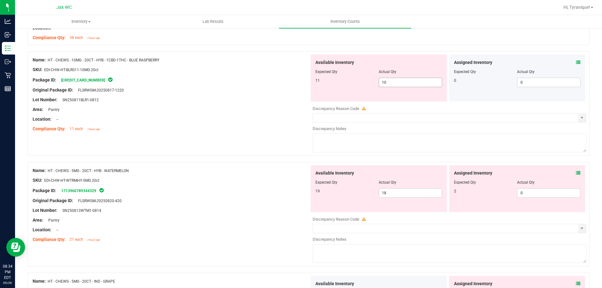
click at [421, 82] on input "10" at bounding box center [410, 82] width 63 height 9
type input "11"
click at [573, 172] on div "Assigned Inventory Expected Qty Actual Qty 2 0 0" at bounding box center [517, 188] width 136 height 47
type input "11"
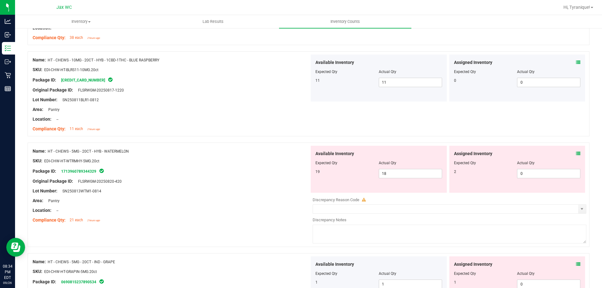
click at [576, 154] on icon at bounding box center [578, 153] width 4 height 4
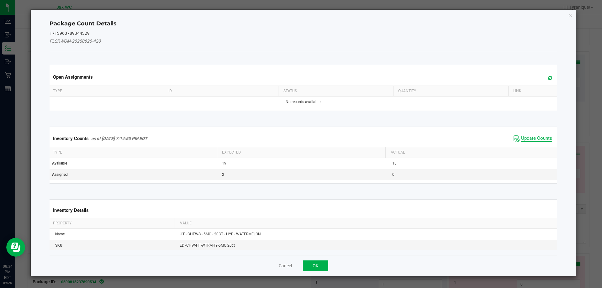
click at [532, 138] on span "Update Counts" at bounding box center [536, 138] width 31 height 6
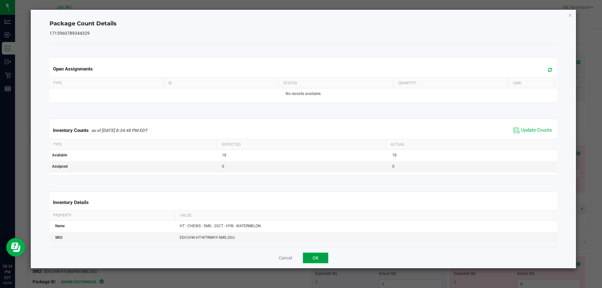
click at [315, 258] on button "OK" at bounding box center [315, 258] width 25 height 11
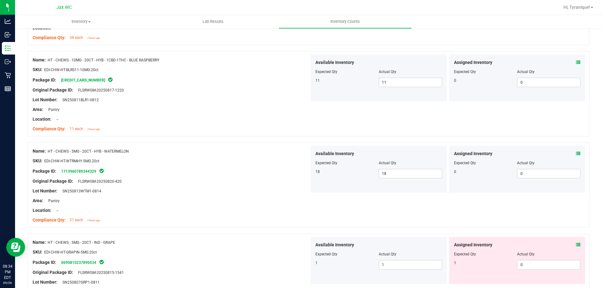
click at [576, 244] on icon at bounding box center [578, 244] width 4 height 4
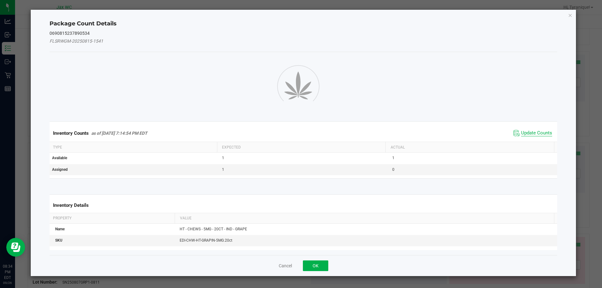
click at [530, 133] on span "Update Counts" at bounding box center [536, 133] width 31 height 6
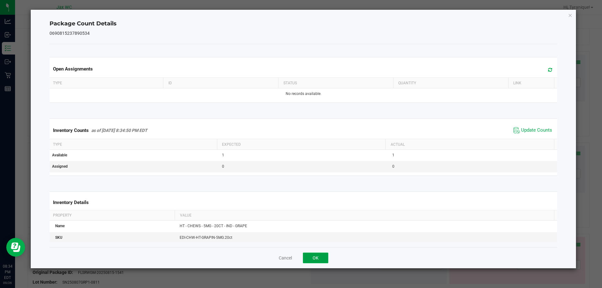
click at [322, 262] on button "OK" at bounding box center [315, 258] width 25 height 11
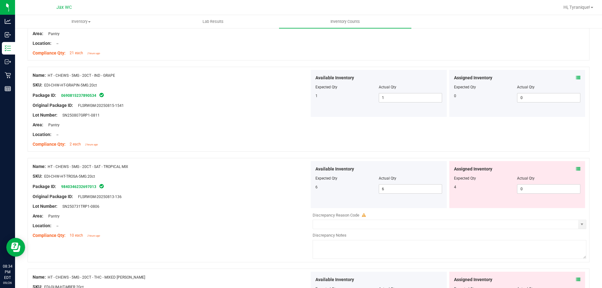
scroll to position [737, 0]
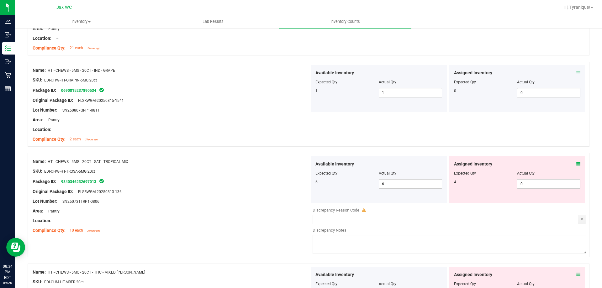
click at [576, 165] on icon at bounding box center [578, 164] width 4 height 4
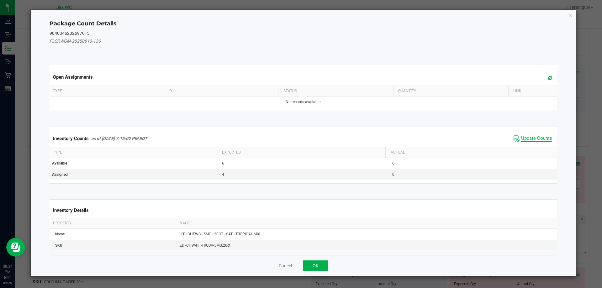
click at [536, 139] on span "Update Counts" at bounding box center [536, 138] width 31 height 6
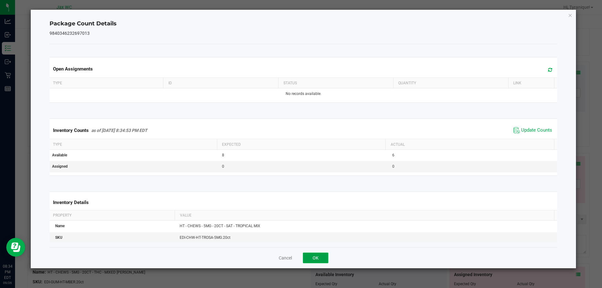
click at [322, 256] on button "OK" at bounding box center [315, 258] width 25 height 11
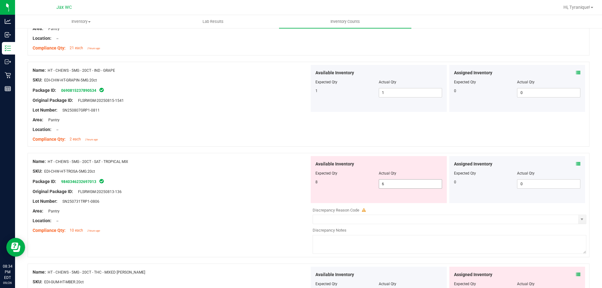
click at [414, 182] on input "6" at bounding box center [410, 184] width 63 height 9
type input "2"
type input "8"
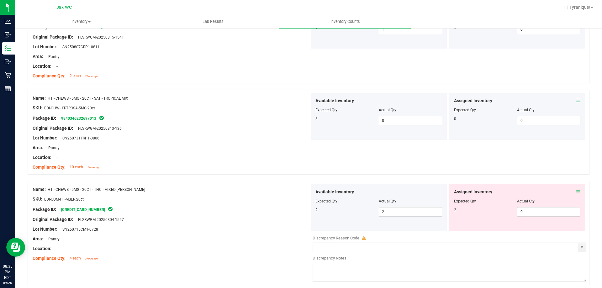
scroll to position [877, 0]
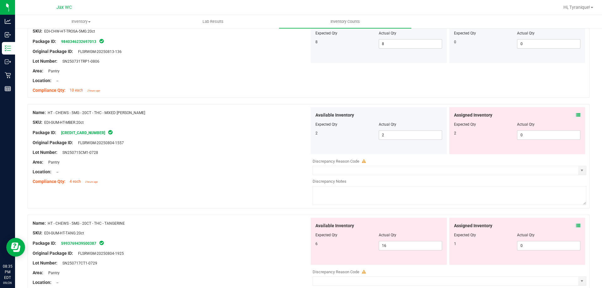
click at [576, 114] on icon at bounding box center [578, 115] width 4 height 4
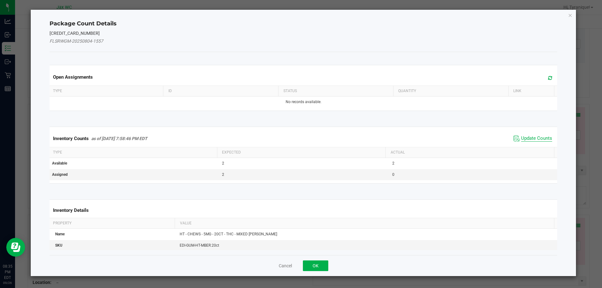
click at [540, 136] on span "Update Counts" at bounding box center [536, 138] width 31 height 6
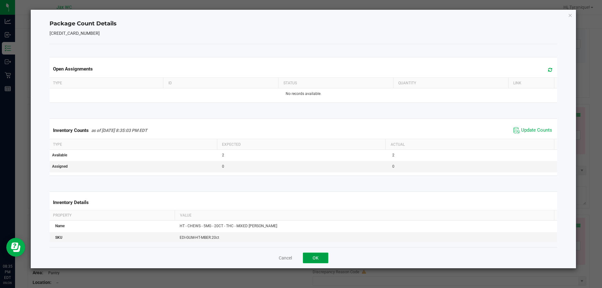
click at [318, 257] on button "OK" at bounding box center [315, 258] width 25 height 11
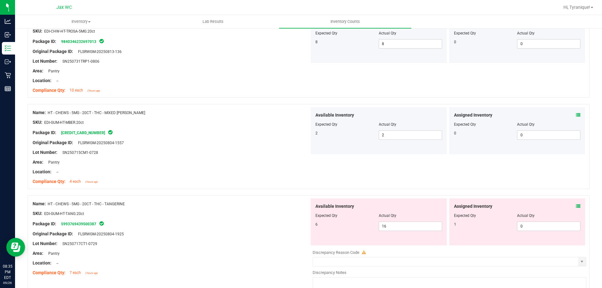
click at [572, 195] on div at bounding box center [308, 192] width 561 height 6
click at [576, 206] on icon at bounding box center [578, 206] width 4 height 4
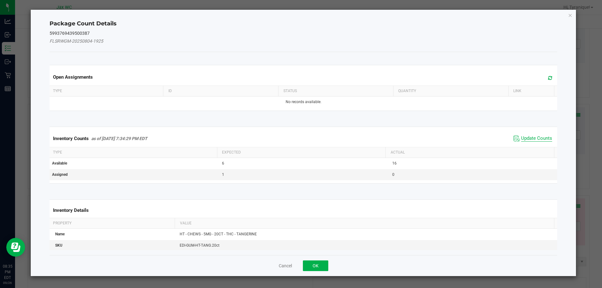
click at [529, 137] on span "Update Counts" at bounding box center [536, 138] width 31 height 6
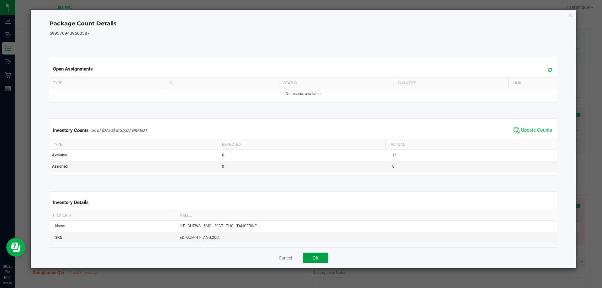
click at [321, 260] on button "OK" at bounding box center [315, 258] width 25 height 11
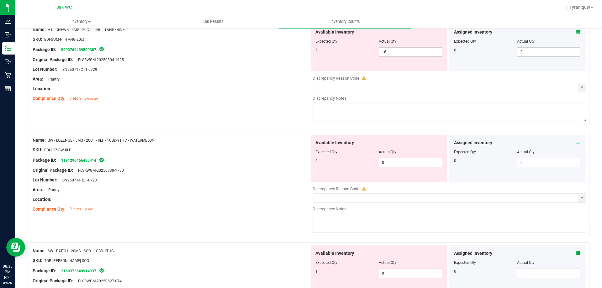
scroll to position [1051, 0]
click at [405, 51] on input "16" at bounding box center [410, 51] width 63 height 9
type input "1"
type input "6"
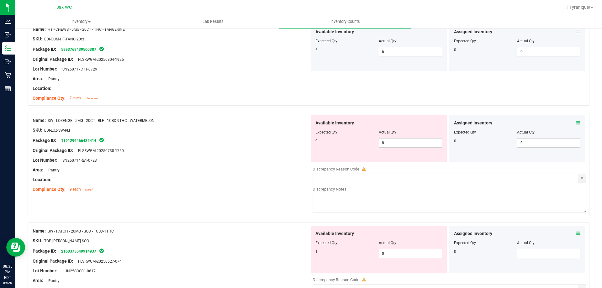
click at [576, 122] on icon at bounding box center [578, 123] width 4 height 4
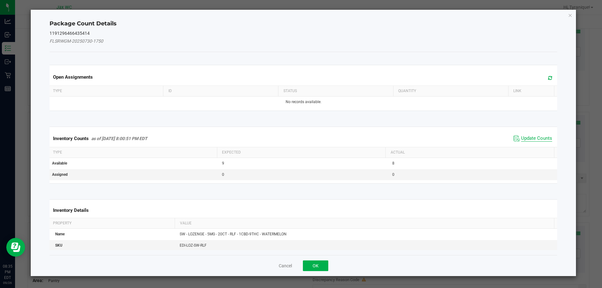
click at [531, 140] on span "Update Counts" at bounding box center [536, 138] width 31 height 6
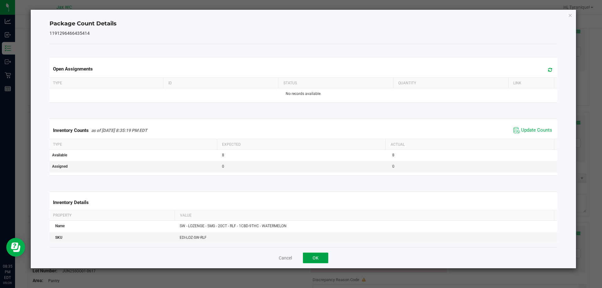
click at [315, 262] on button "OK" at bounding box center [315, 258] width 25 height 11
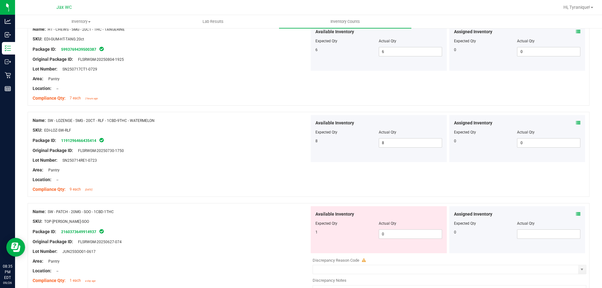
click at [576, 215] on icon at bounding box center [578, 214] width 4 height 4
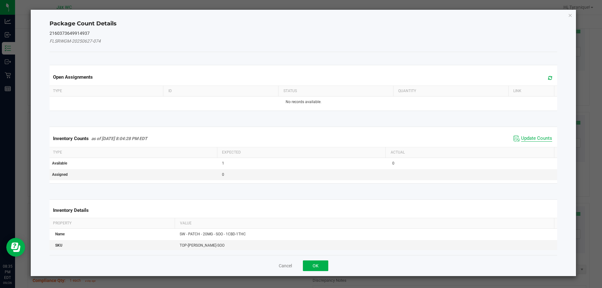
click at [536, 136] on span "Update Counts" at bounding box center [536, 138] width 31 height 6
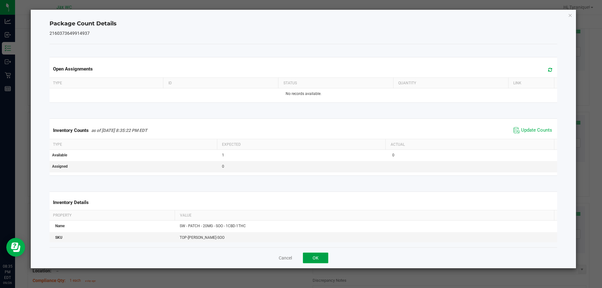
click at [323, 258] on button "OK" at bounding box center [315, 258] width 25 height 11
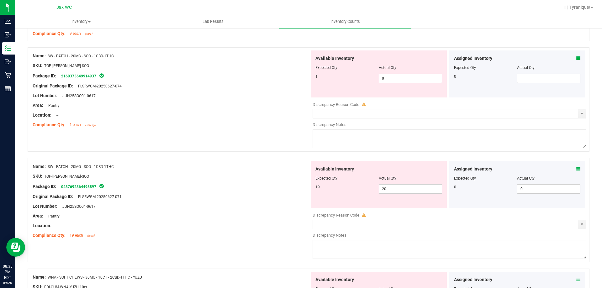
scroll to position [1210, 0]
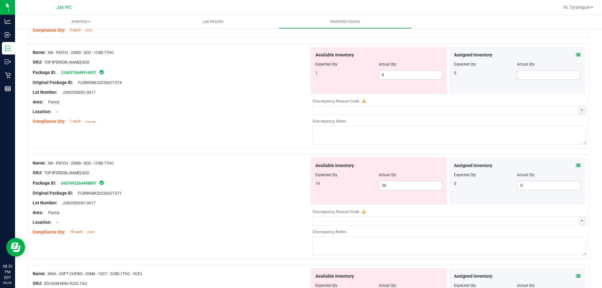
click at [576, 166] on icon at bounding box center [578, 165] width 4 height 4
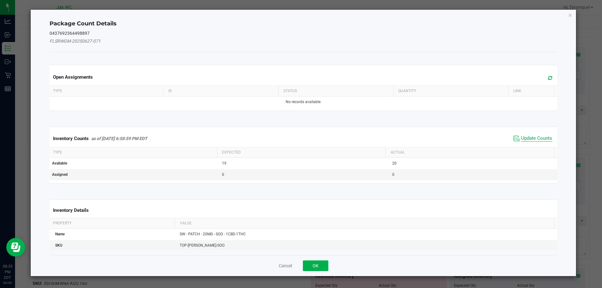
click at [537, 139] on span "Update Counts" at bounding box center [536, 138] width 31 height 6
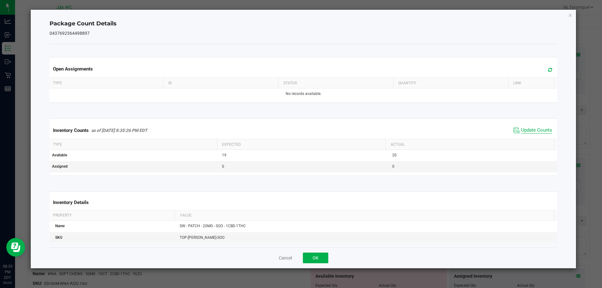
click at [537, 133] on span "Update Counts" at bounding box center [536, 130] width 31 height 6
click at [320, 253] on button "OK" at bounding box center [315, 258] width 25 height 11
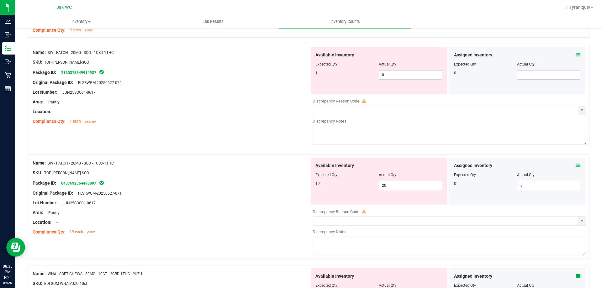
click at [407, 184] on input "20" at bounding box center [410, 185] width 63 height 9
type input "2"
type input "19"
click at [398, 76] on input "0" at bounding box center [410, 74] width 63 height 9
type input "19"
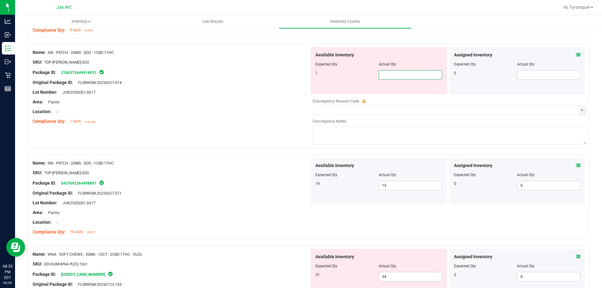
type input "1"
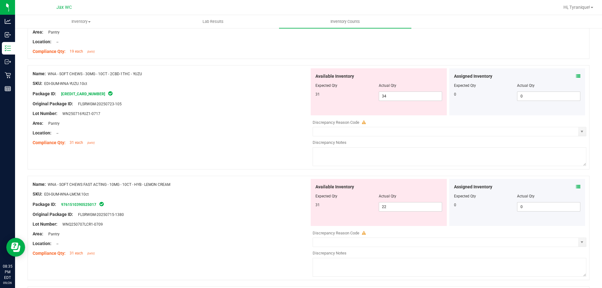
scroll to position [1376, 0]
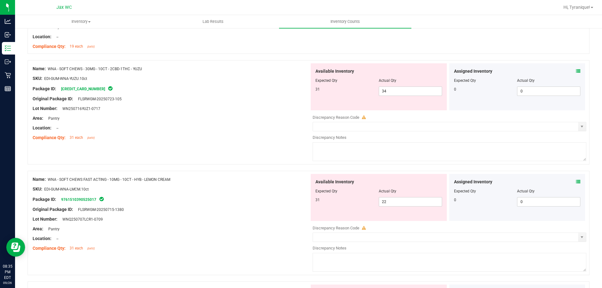
click at [576, 72] on icon at bounding box center [578, 71] width 4 height 4
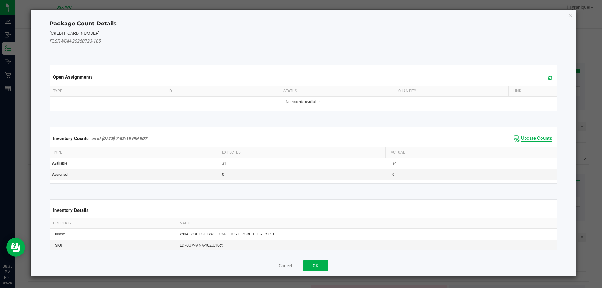
click at [527, 136] on span "Update Counts" at bounding box center [536, 138] width 31 height 6
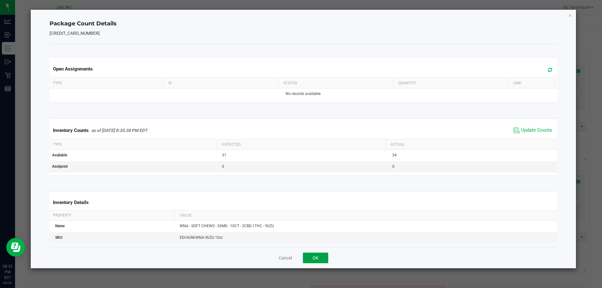
click at [315, 256] on button "OK" at bounding box center [315, 258] width 25 height 11
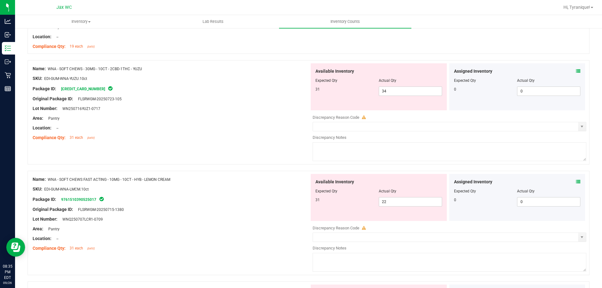
click at [576, 181] on icon at bounding box center [578, 182] width 4 height 4
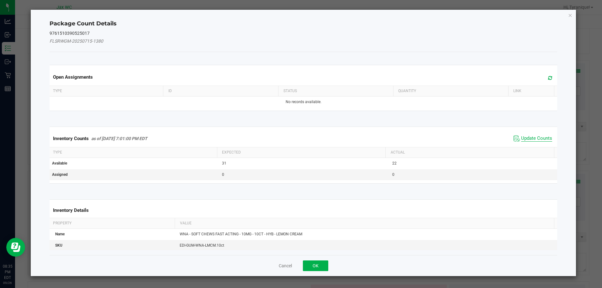
click at [541, 139] on span "Update Counts" at bounding box center [536, 138] width 31 height 6
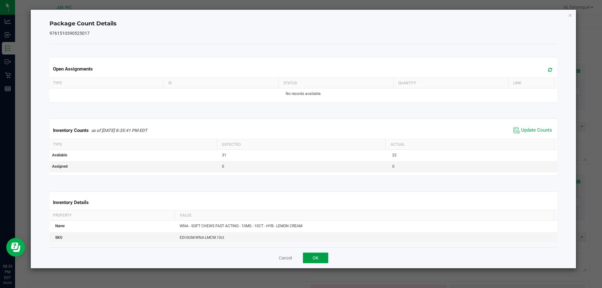
click at [314, 256] on button "OK" at bounding box center [315, 258] width 25 height 11
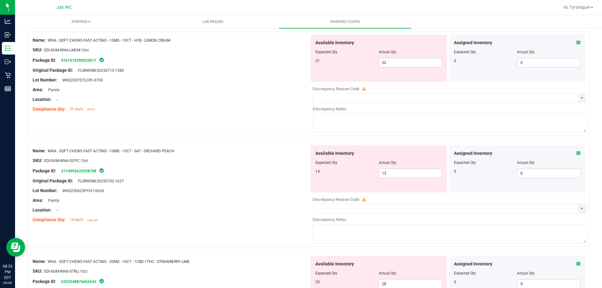
scroll to position [1515, 0]
click at [576, 154] on icon at bounding box center [578, 154] width 4 height 4
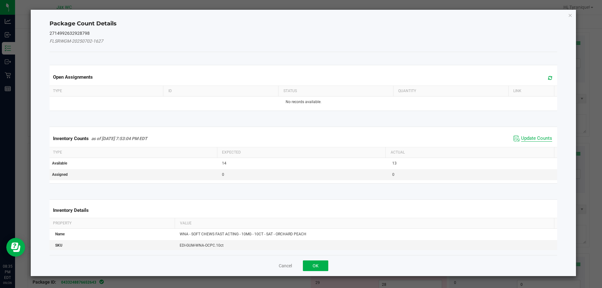
click at [537, 139] on span "Update Counts" at bounding box center [536, 138] width 31 height 6
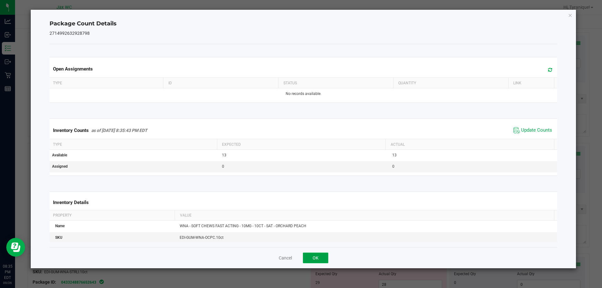
click at [318, 258] on button "OK" at bounding box center [315, 258] width 25 height 11
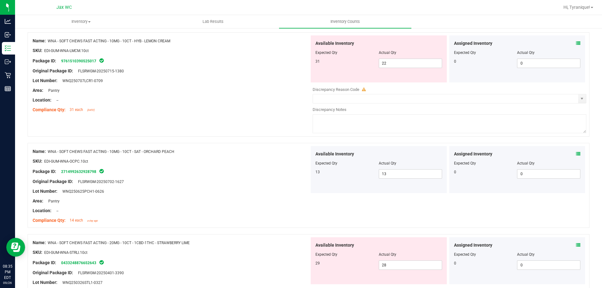
click at [576, 245] on icon at bounding box center [578, 245] width 4 height 4
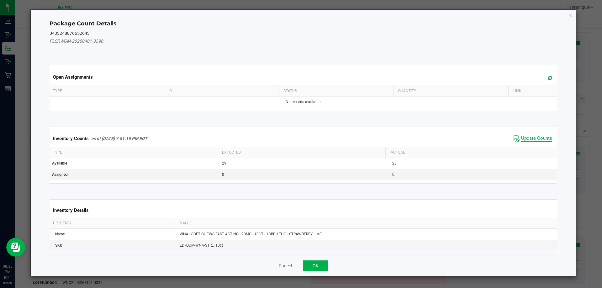
click at [540, 139] on span "Update Counts" at bounding box center [536, 138] width 31 height 6
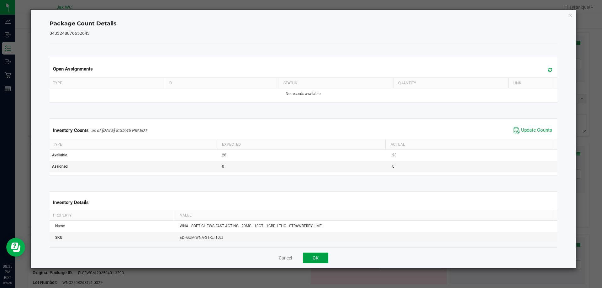
click at [315, 255] on button "OK" at bounding box center [315, 258] width 25 height 11
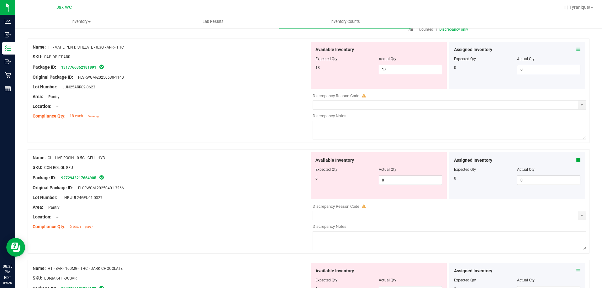
scroll to position [0, 0]
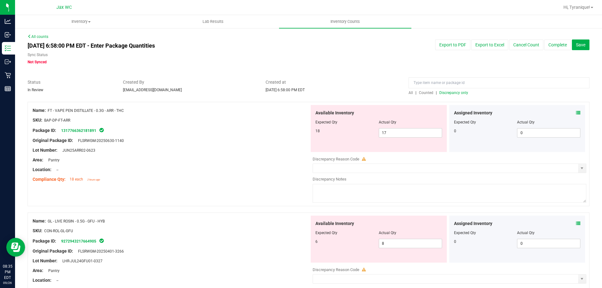
click at [458, 92] on span "Discrepancy only" at bounding box center [453, 93] width 29 height 4
click at [403, 133] on input "8" at bounding box center [410, 132] width 63 height 9
type input "11"
click at [216, 139] on div "Original Package ID: FLSRWGM-20250709-452" at bounding box center [171, 140] width 277 height 7
type input "11"
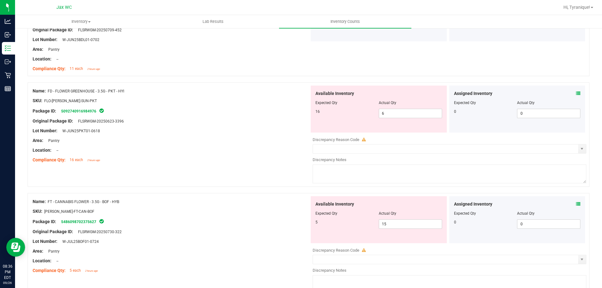
scroll to position [55, 0]
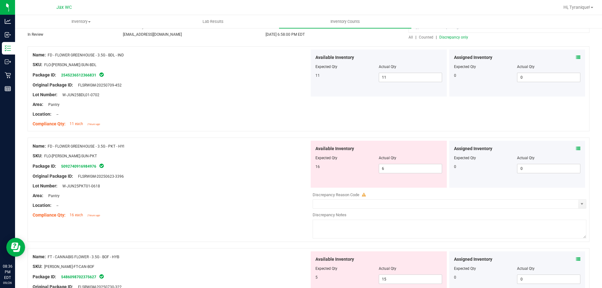
drag, startPoint x: 117, startPoint y: 144, endPoint x: 50, endPoint y: 147, distance: 67.4
click at [50, 147] on div "Name: FD - FLOWER GREENHOUSE - 3.5G - PKT - HYI" at bounding box center [171, 146] width 277 height 7
copy span "D - FLOWER GREENHOUSE - 3.5G - PKT - HYI"
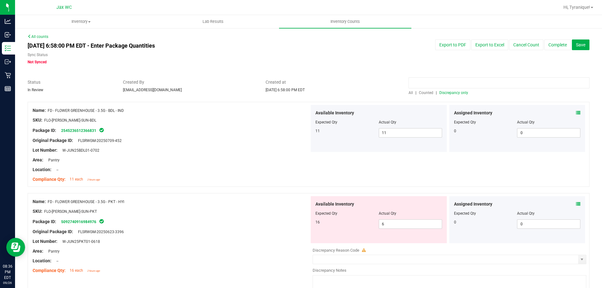
click at [423, 84] on input at bounding box center [498, 82] width 181 height 11
paste input "D - FLOWER GREENHOUSE - 3.5G - PKT - HYI"
type input "D - FLOWER GREENHOUSE - 3.5G - PKT - HYI"
click at [420, 92] on span "Counted" at bounding box center [426, 93] width 14 height 4
drag, startPoint x: 385, startPoint y: 223, endPoint x: 347, endPoint y: 228, distance: 38.6
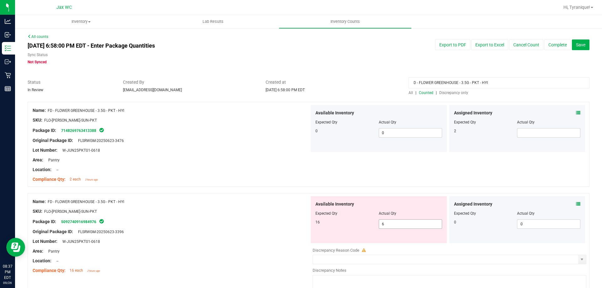
click at [347, 228] on div "16 6 6" at bounding box center [378, 223] width 127 height 9
type input "16"
click at [279, 228] on div "Original Package ID: FLSRWGM-20250623-3396" at bounding box center [171, 231] width 277 height 7
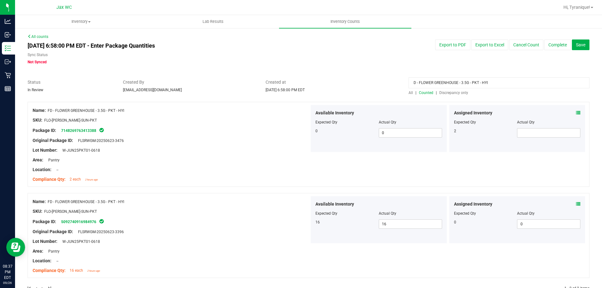
scroll to position [18, 0]
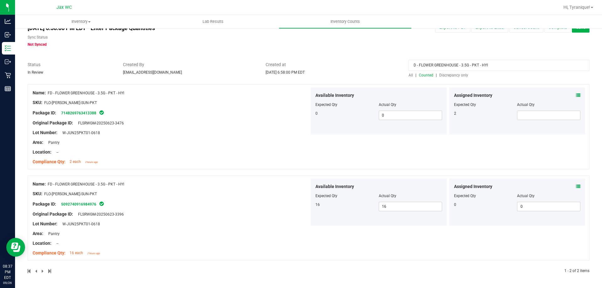
click at [455, 66] on input "D - FLOWER GREENHOUSE - 3.5G - PKT - HYI" at bounding box center [498, 65] width 181 height 11
click at [455, 65] on input "D - FLOWER GREENHOUSE - 3.5G - PKT - HYI" at bounding box center [498, 65] width 181 height 11
click at [441, 74] on span "Discrepancy only" at bounding box center [453, 75] width 29 height 4
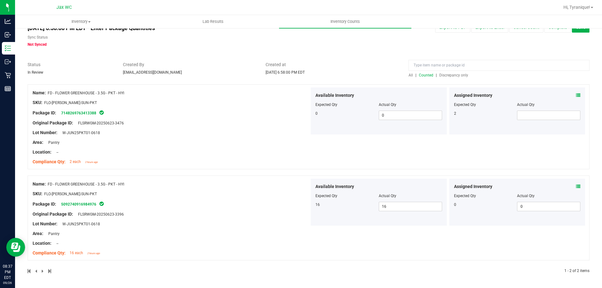
scroll to position [0, 0]
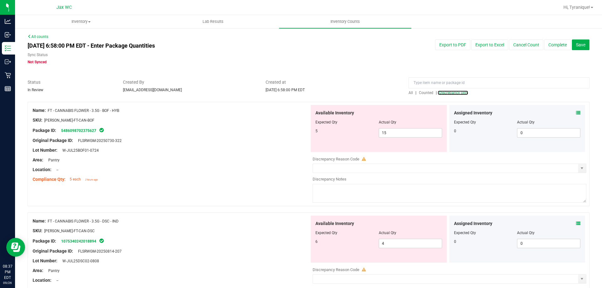
scroll to position [31, 0]
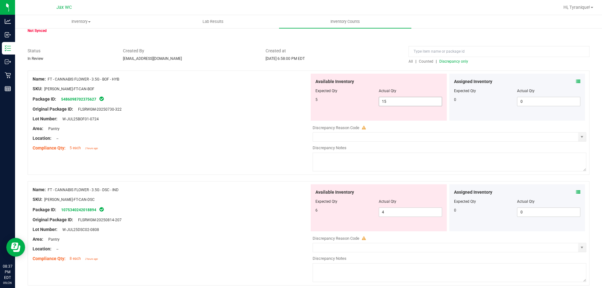
click at [387, 103] on input "15" at bounding box center [410, 101] width 63 height 9
type input "1"
type input "5"
click at [172, 150] on div "Compliance Qty: 5 each 2 hours ago" at bounding box center [171, 148] width 277 height 7
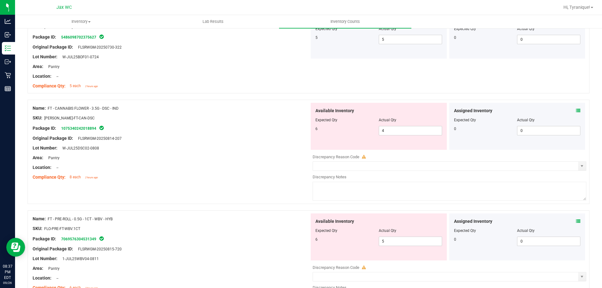
scroll to position [94, 0]
drag, startPoint x: 392, startPoint y: 136, endPoint x: 393, endPoint y: 130, distance: 6.0
click at [392, 133] on div "Available Inventory Expected Qty Actual Qty 6 4 4" at bounding box center [378, 125] width 136 height 47
click at [393, 130] on span "4 4" at bounding box center [409, 129] width 63 height 9
type input "6"
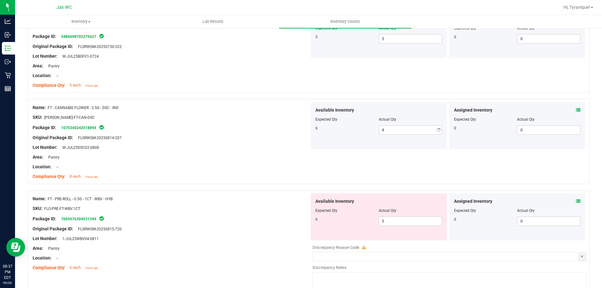
type input "6"
click at [256, 162] on div at bounding box center [171, 161] width 277 height 3
click at [389, 221] on span "5 5" at bounding box center [409, 220] width 63 height 9
type input "6"
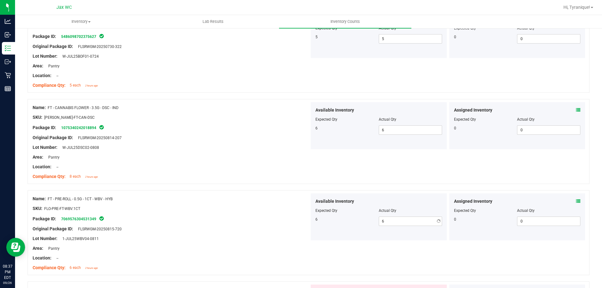
drag, startPoint x: 279, startPoint y: 252, endPoint x: 277, endPoint y: 248, distance: 3.5
click at [278, 250] on div "Name: FT - PRE-ROLL - 0.5G - 1CT - WBV - HYB SKU: FLO-PRE-FT-WBV.1CT Package ID…" at bounding box center [171, 233] width 277 height 80
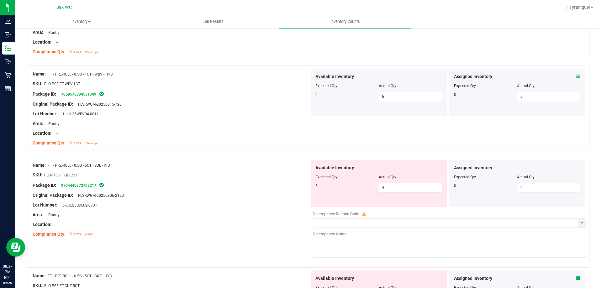
scroll to position [219, 0]
click at [258, 186] on div "Package ID: 9704440772708217" at bounding box center [171, 185] width 277 height 8
click at [391, 190] on span "4 4" at bounding box center [409, 186] width 63 height 9
type input "5"
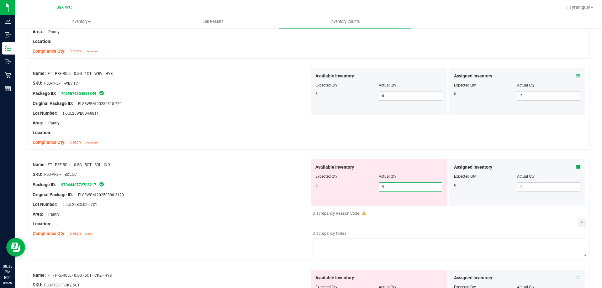
click at [242, 64] on div at bounding box center [308, 62] width 561 height 6
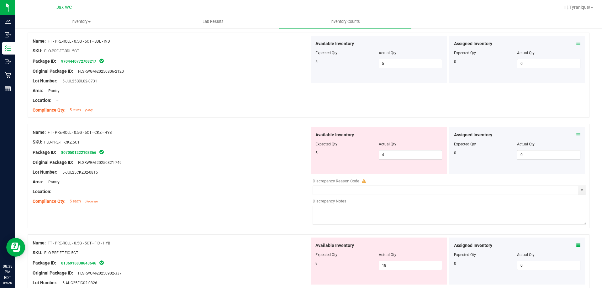
scroll to position [345, 0]
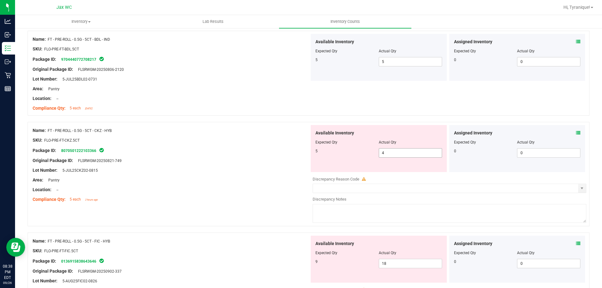
click at [408, 153] on span "4 4" at bounding box center [409, 152] width 63 height 9
type input "5"
click at [260, 148] on div "Package ID: 8070501222103366" at bounding box center [171, 151] width 277 height 8
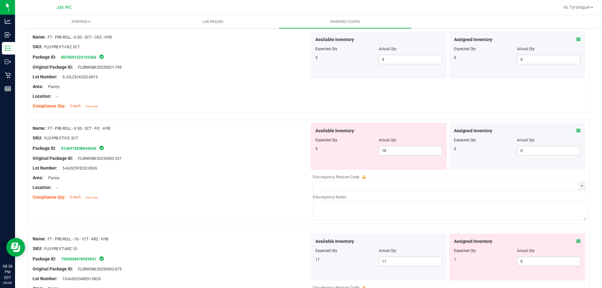
scroll to position [439, 0]
drag, startPoint x: 129, startPoint y: 128, endPoint x: 49, endPoint y: 128, distance: 80.2
click at [49, 128] on div "Name: FT - PRE-ROLL - 0.5G - 5CT - FIC - HYB" at bounding box center [171, 127] width 277 height 7
copy span "FT - PRE-ROLL - 0.5G - 5CT - FIC - HYB"
drag, startPoint x: 422, startPoint y: 153, endPoint x: 287, endPoint y: 160, distance: 135.2
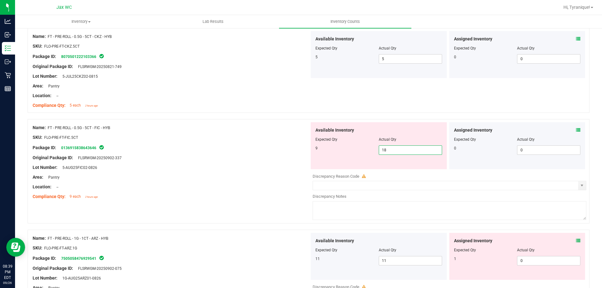
click at [288, 160] on div "Name: FT - PRE-ROLL - 0.5G - 5CT - FIC - HYB SKU: FLO-PRE-FT-FIC.5CT Package ID…" at bounding box center [308, 171] width 561 height 104
type input "7"
click at [199, 120] on div "Name: FT - PRE-ROLL - 0.5G - 5CT - FIC - HYB SKU: FLO-PRE-FT-FIC.5CT Package ID…" at bounding box center [308, 171] width 561 height 104
click at [576, 128] on icon at bounding box center [578, 130] width 4 height 4
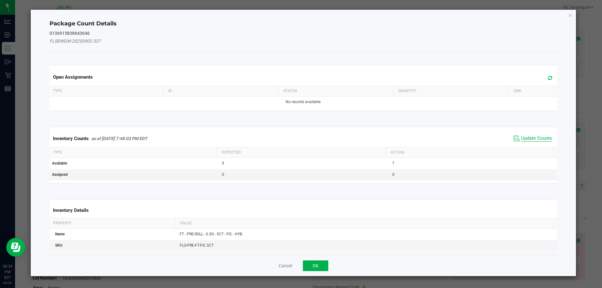
click at [542, 136] on span "Update Counts" at bounding box center [536, 138] width 31 height 6
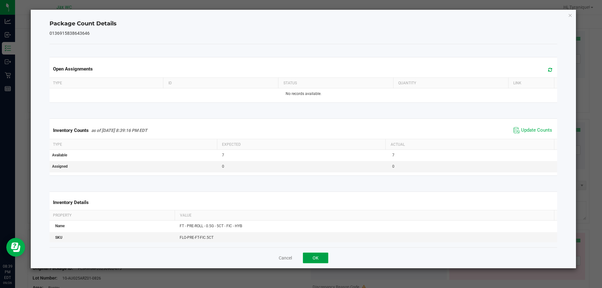
click at [318, 258] on button "OK" at bounding box center [315, 258] width 25 height 11
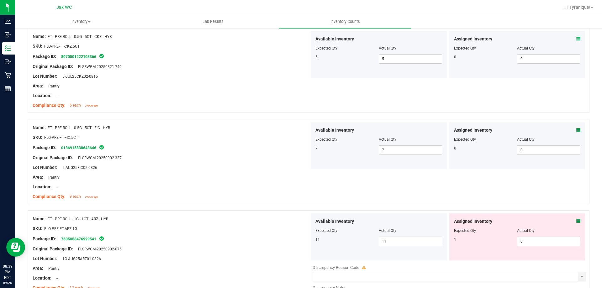
click at [576, 222] on icon at bounding box center [578, 221] width 4 height 4
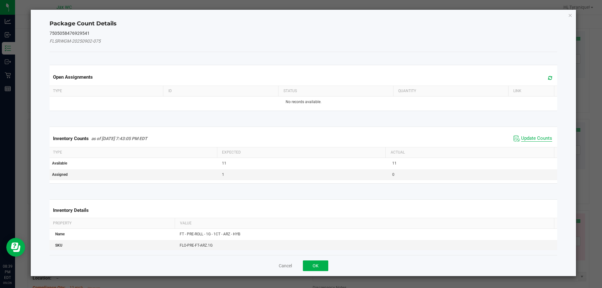
click at [546, 139] on span "Update Counts" at bounding box center [536, 138] width 31 height 6
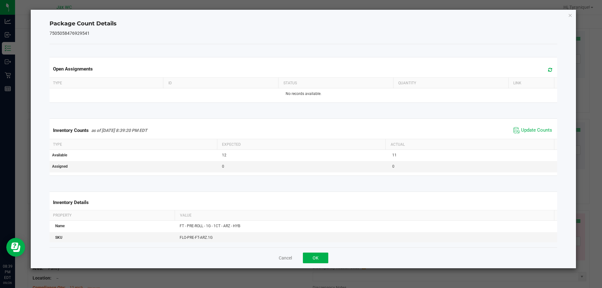
click at [325, 252] on div "Cancel OK" at bounding box center [304, 257] width 508 height 21
click at [326, 255] on button "OK" at bounding box center [315, 258] width 25 height 11
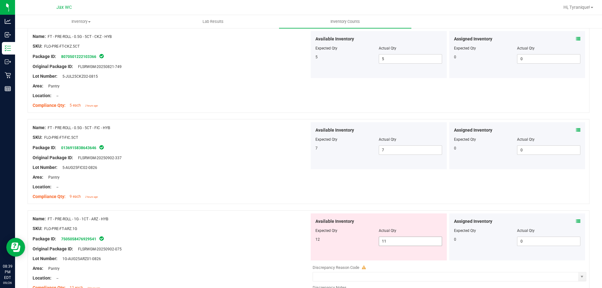
click at [401, 241] on span "11 11" at bounding box center [409, 241] width 63 height 9
type input "12"
drag, startPoint x: 158, startPoint y: 268, endPoint x: 159, endPoint y: 264, distance: 3.8
click at [158, 267] on div "Name: FT - PRE-ROLL - 1G - 1CT - ARZ - HYB SKU: FLO-PRE-FT-ARZ.1G Package ID: 7…" at bounding box center [171, 253] width 277 height 80
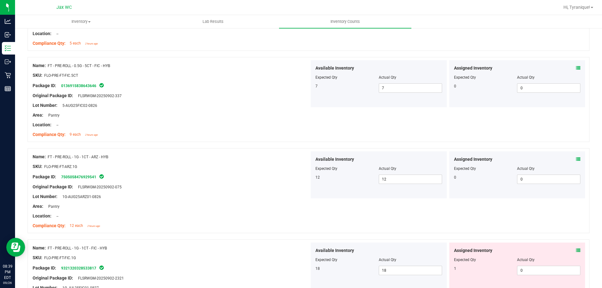
scroll to position [627, 0]
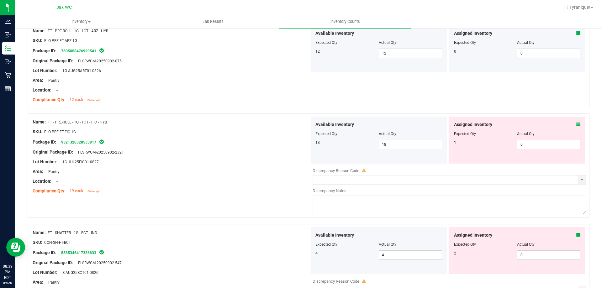
click at [576, 124] on icon at bounding box center [578, 124] width 4 height 4
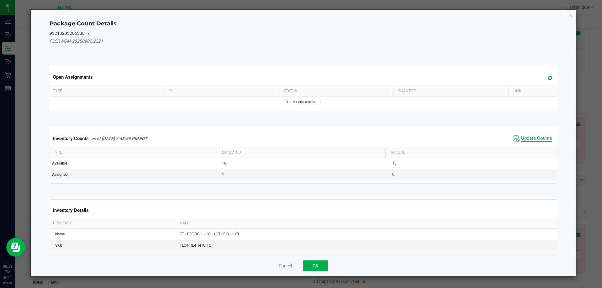
click at [526, 138] on span "Update Counts" at bounding box center [536, 138] width 31 height 6
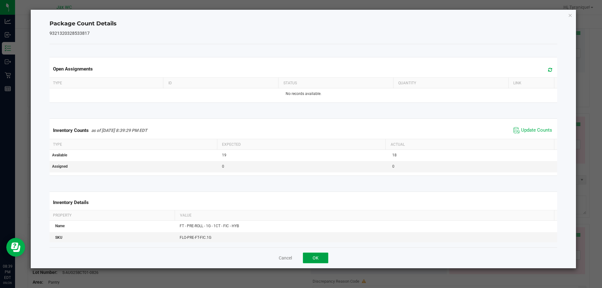
click at [319, 254] on button "OK" at bounding box center [315, 258] width 25 height 11
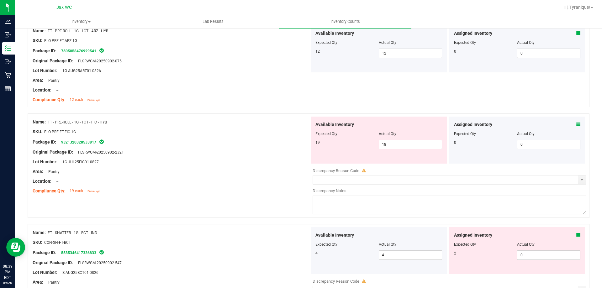
click at [405, 144] on span "18 18" at bounding box center [409, 144] width 63 height 9
type input "19"
drag, startPoint x: 458, startPoint y: 170, endPoint x: 561, endPoint y: 197, distance: 106.6
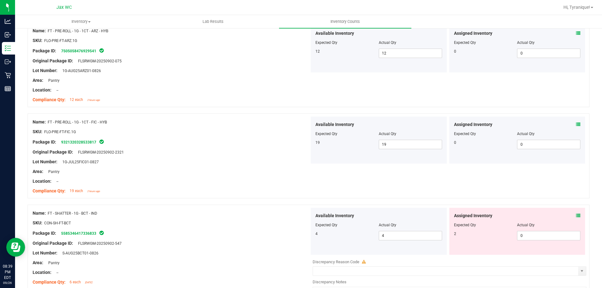
click at [576, 212] on span at bounding box center [578, 215] width 4 height 7
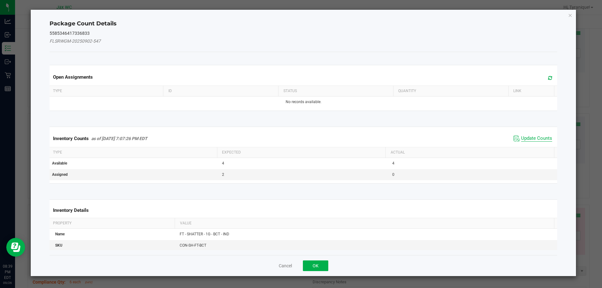
click at [540, 139] on span "Update Counts" at bounding box center [536, 138] width 31 height 6
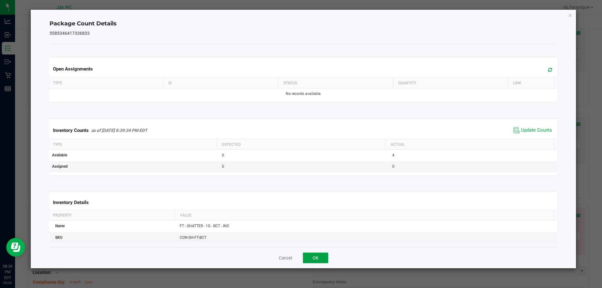
click at [319, 258] on button "OK" at bounding box center [315, 258] width 25 height 11
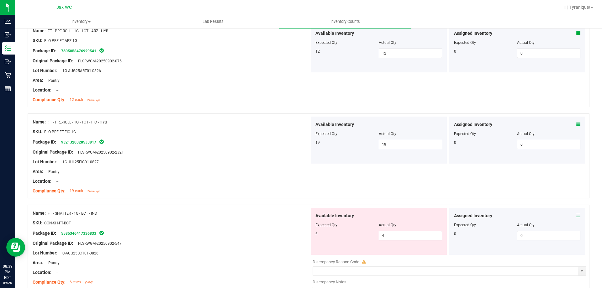
drag, startPoint x: 388, startPoint y: 235, endPoint x: 354, endPoint y: 232, distance: 34.0
click at [361, 234] on div "6 4 4" at bounding box center [378, 235] width 127 height 9
type input "6"
click at [297, 211] on div "Name: FT - SHATTER - 1G - BCT - IND" at bounding box center [171, 213] width 277 height 7
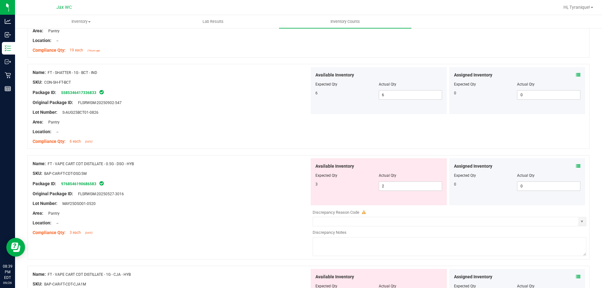
scroll to position [783, 0]
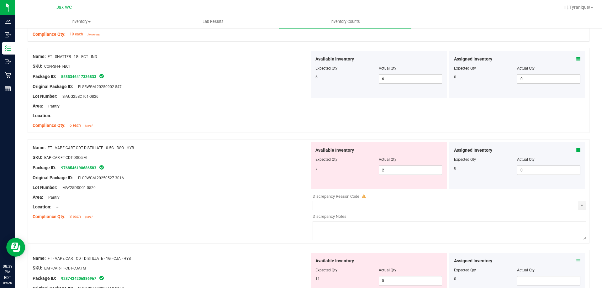
click at [575, 150] on div "Assigned Inventory Expected Qty Actual Qty 0 0 0" at bounding box center [517, 165] width 136 height 47
click at [576, 151] on icon at bounding box center [578, 150] width 4 height 4
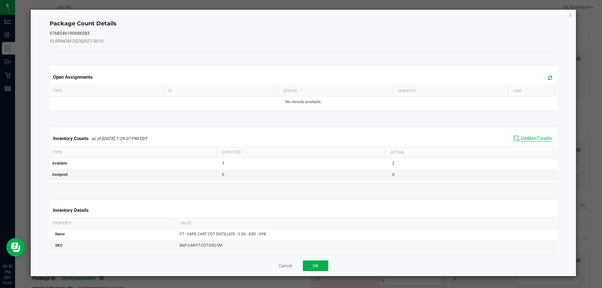
click at [544, 138] on span "Update Counts" at bounding box center [536, 138] width 31 height 6
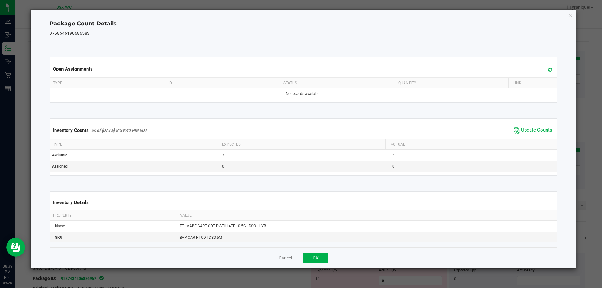
click at [516, 131] on span "Update Counts" at bounding box center [533, 130] width 42 height 9
click at [313, 257] on button "OK" at bounding box center [315, 258] width 25 height 11
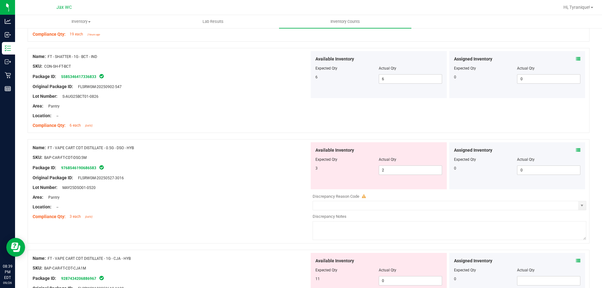
scroll to position [877, 0]
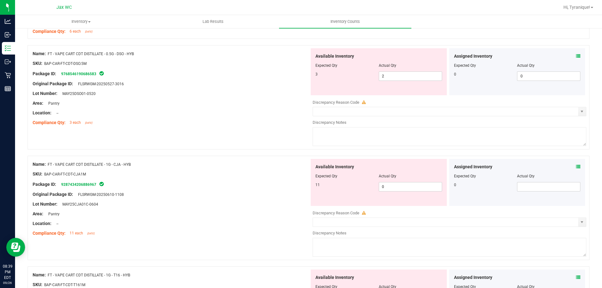
click at [576, 165] on icon at bounding box center [578, 166] width 4 height 4
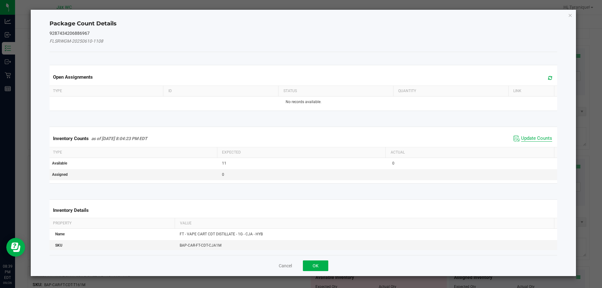
click at [535, 136] on span "Update Counts" at bounding box center [536, 138] width 31 height 6
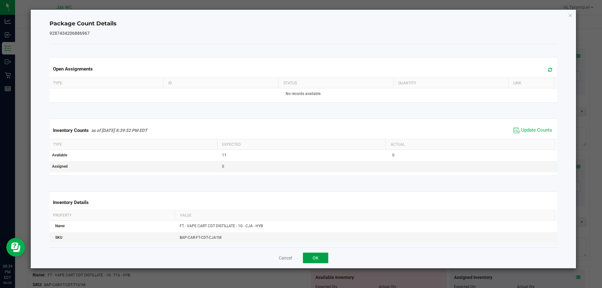
click at [323, 255] on button "OK" at bounding box center [315, 258] width 25 height 11
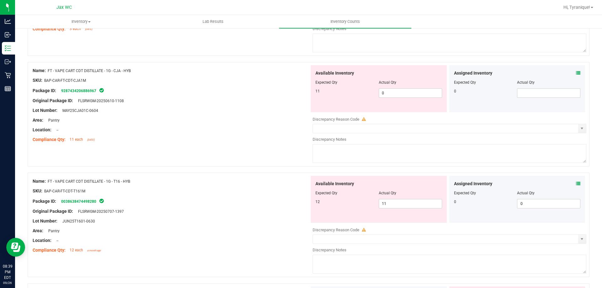
scroll to position [971, 0]
click at [576, 183] on icon at bounding box center [578, 183] width 4 height 4
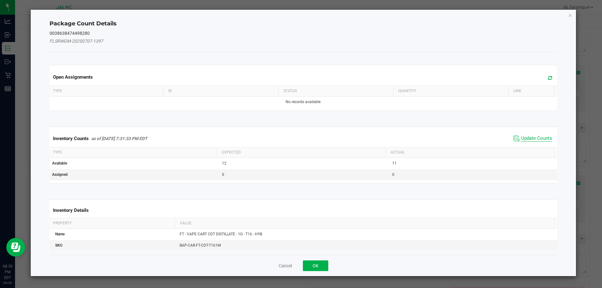
click at [532, 139] on span "Update Counts" at bounding box center [536, 138] width 31 height 6
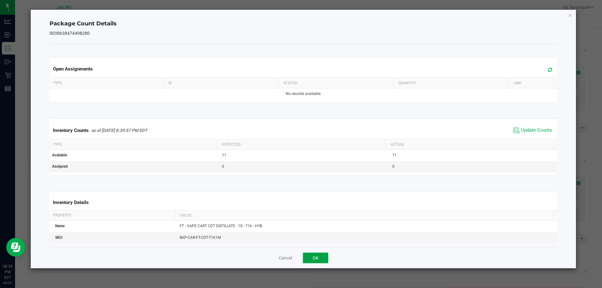
click at [315, 255] on button "OK" at bounding box center [315, 258] width 25 height 11
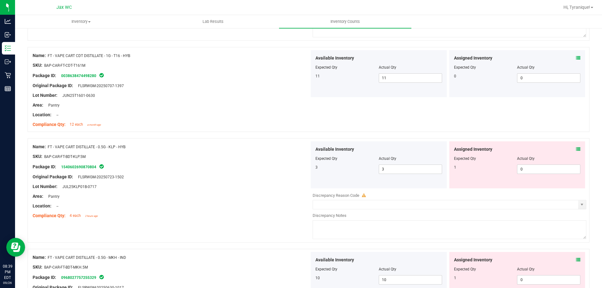
scroll to position [858, 0]
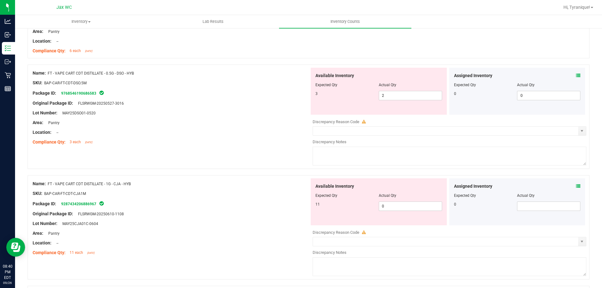
click at [576, 186] on icon at bounding box center [578, 186] width 4 height 4
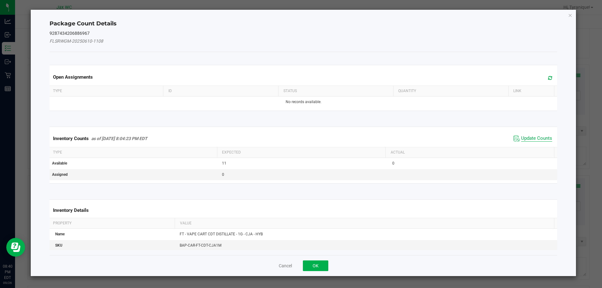
click at [534, 139] on span "Update Counts" at bounding box center [536, 138] width 31 height 6
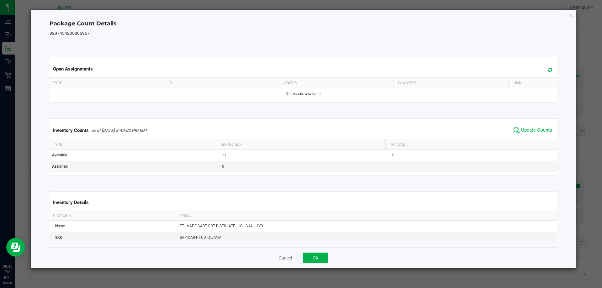
click at [315, 268] on div "Package Count Details 9287434206886967 Open Assignments Type ID Status Quantity…" at bounding box center [303, 138] width 546 height 259
click at [537, 131] on span "Update Counts" at bounding box center [536, 130] width 31 height 6
click at [317, 258] on button "OK" at bounding box center [315, 258] width 25 height 11
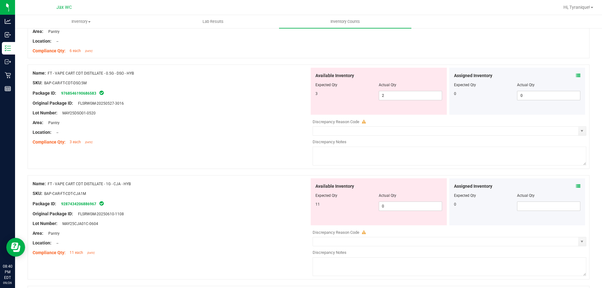
click at [576, 75] on icon at bounding box center [578, 75] width 4 height 4
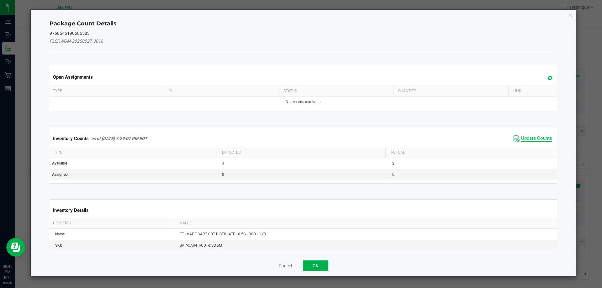
click at [528, 139] on span "Update Counts" at bounding box center [536, 138] width 31 height 6
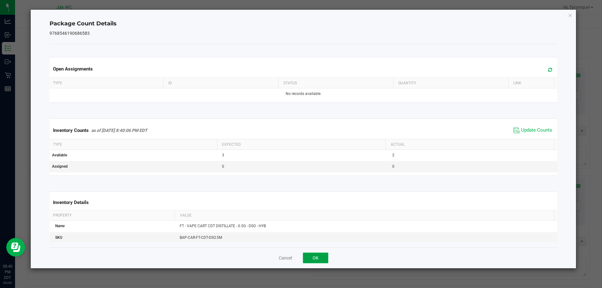
click at [315, 262] on button "OK" at bounding box center [315, 258] width 25 height 11
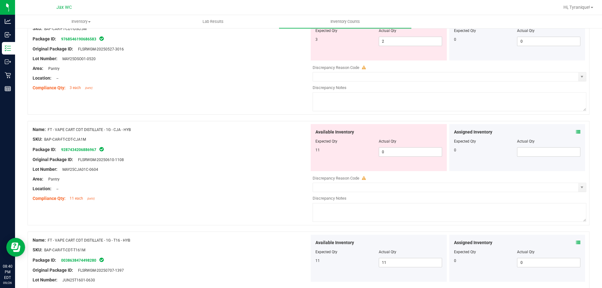
scroll to position [1008, 0]
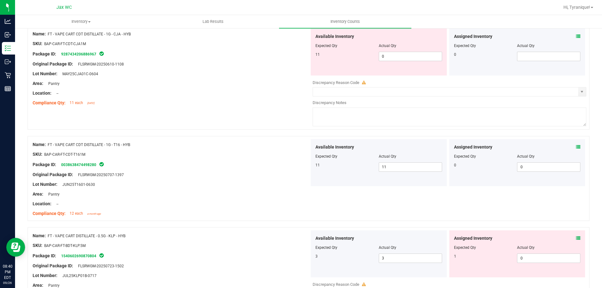
click at [576, 238] on icon at bounding box center [578, 238] width 4 height 4
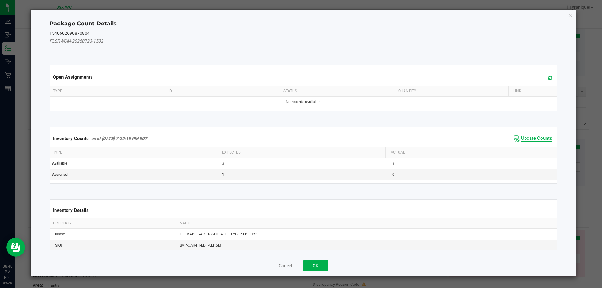
click at [542, 139] on span "Update Counts" at bounding box center [536, 138] width 31 height 6
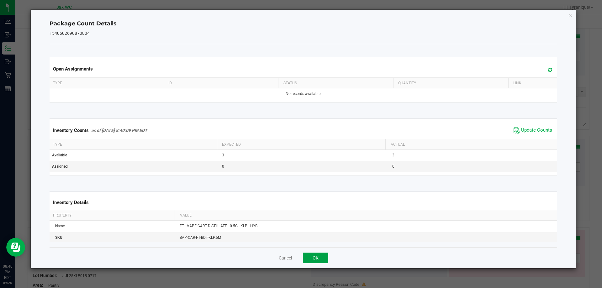
click at [308, 254] on button "OK" at bounding box center [315, 258] width 25 height 11
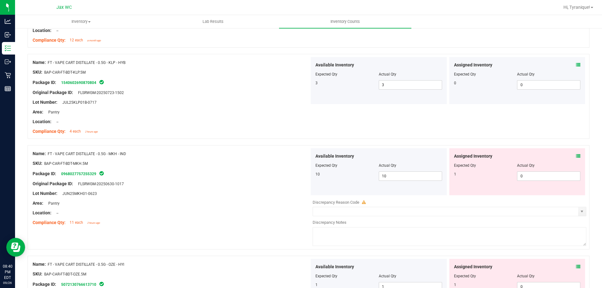
scroll to position [1187, 0]
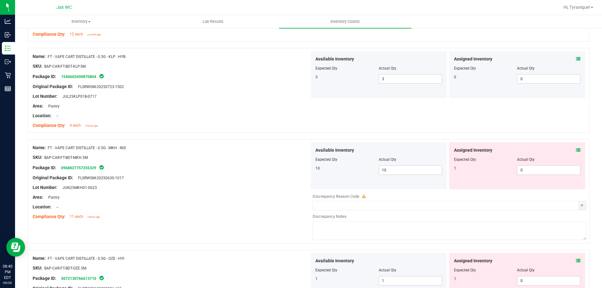
click at [576, 150] on icon at bounding box center [578, 150] width 4 height 4
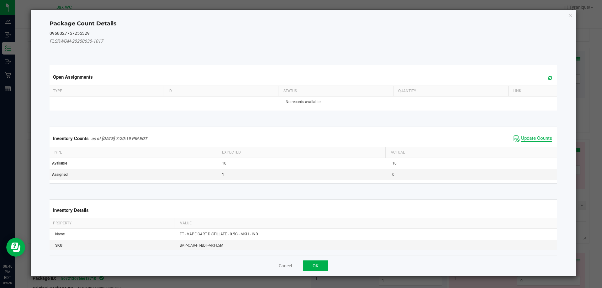
click at [541, 140] on span "Update Counts" at bounding box center [536, 138] width 31 height 6
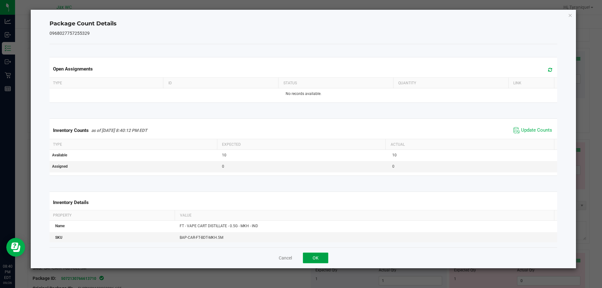
click at [316, 259] on button "OK" at bounding box center [315, 258] width 25 height 11
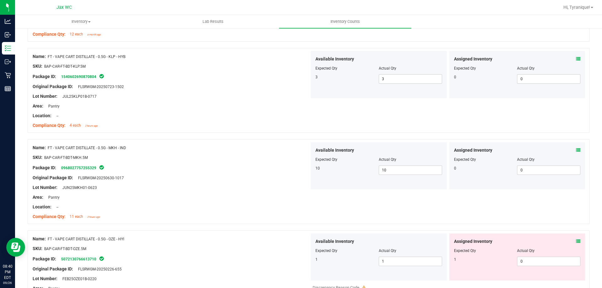
click at [576, 241] on icon at bounding box center [578, 241] width 4 height 4
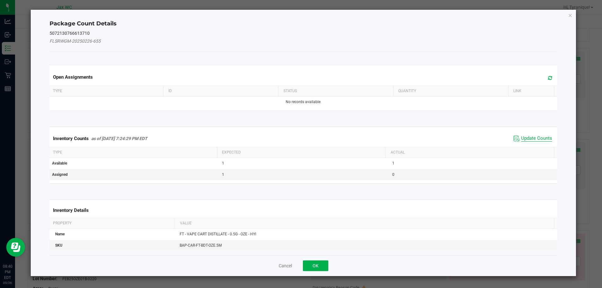
click at [541, 140] on span "Update Counts" at bounding box center [536, 138] width 31 height 6
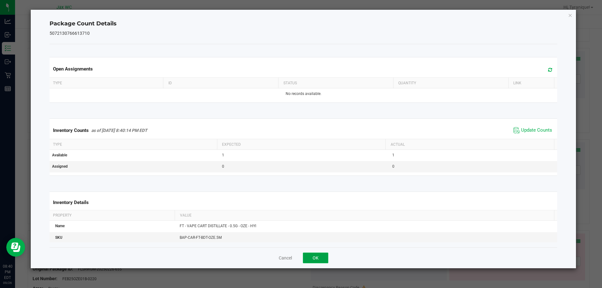
click at [315, 258] on button "OK" at bounding box center [315, 258] width 25 height 11
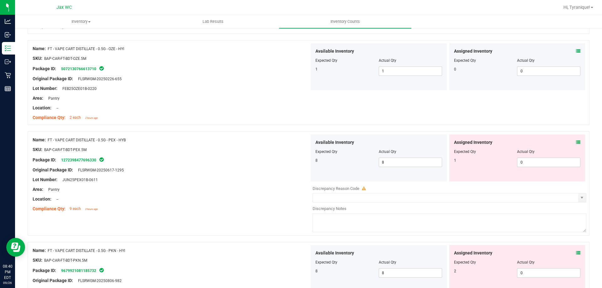
scroll to position [1379, 0]
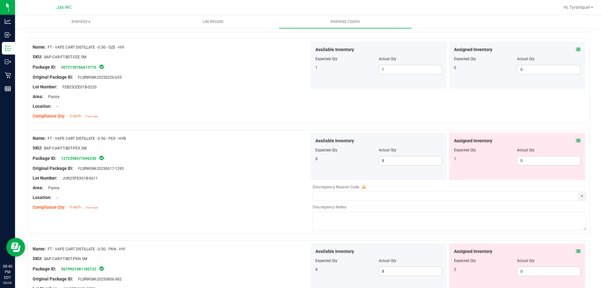
click at [576, 141] on icon at bounding box center [578, 140] width 4 height 4
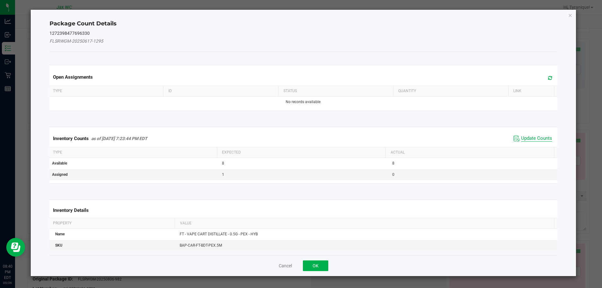
click at [540, 139] on span "Update Counts" at bounding box center [536, 138] width 31 height 6
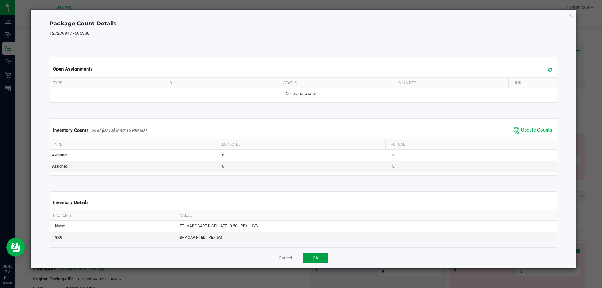
click at [317, 255] on button "OK" at bounding box center [315, 258] width 25 height 11
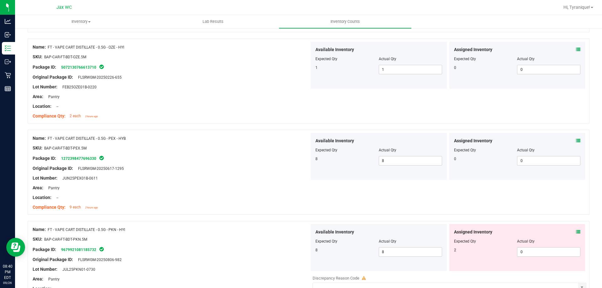
click at [576, 232] on icon at bounding box center [578, 232] width 4 height 4
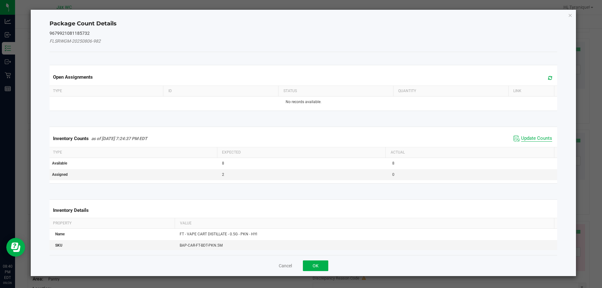
click at [537, 138] on span "Update Counts" at bounding box center [536, 138] width 31 height 6
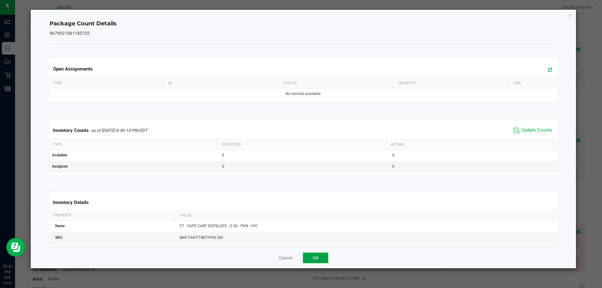
click at [315, 254] on button "OK" at bounding box center [315, 258] width 25 height 11
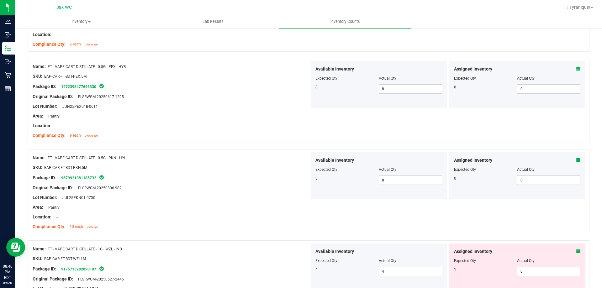
scroll to position [1549, 0]
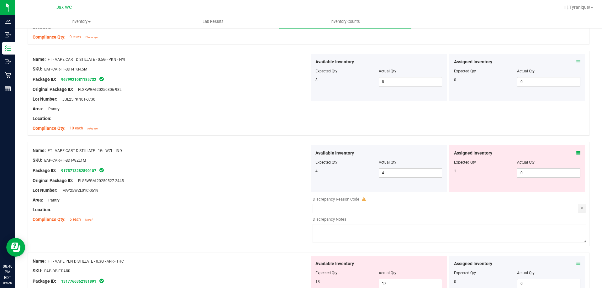
click at [576, 153] on icon at bounding box center [578, 153] width 4 height 4
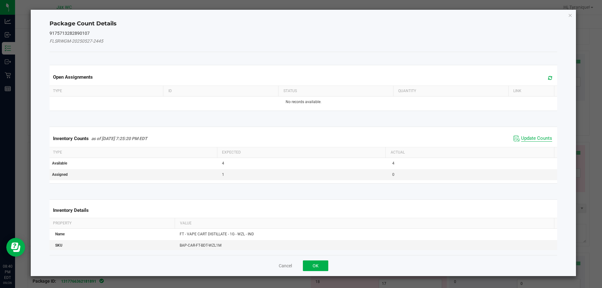
click at [537, 140] on span "Update Counts" at bounding box center [536, 138] width 31 height 6
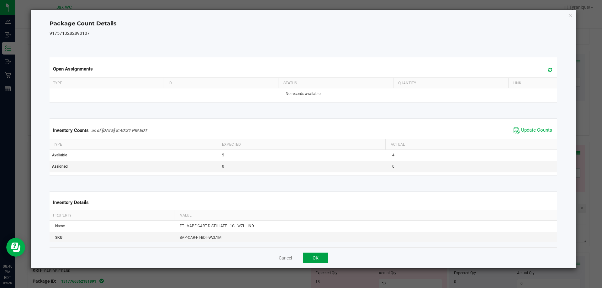
click at [314, 253] on button "OK" at bounding box center [315, 258] width 25 height 11
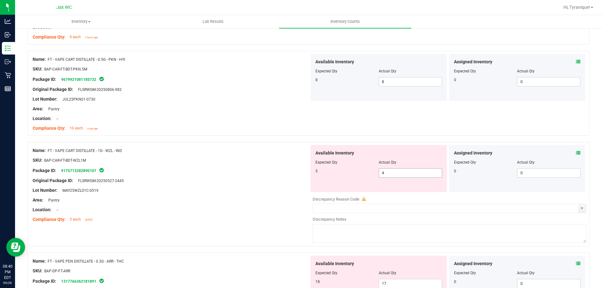
click at [403, 173] on input "4" at bounding box center [410, 173] width 63 height 9
type input "5"
click at [444, 111] on div "Name: FT - VAPE CART DISTILLATE - 0.5G - PKN - HYI SKU: BAP-CAR-FT-BDT-PKN.5M P…" at bounding box center [308, 93] width 561 height 85
type input "5"
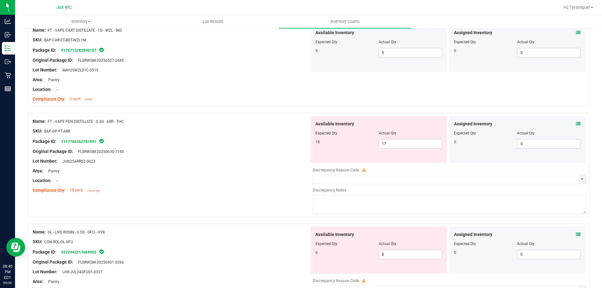
scroll to position [1670, 0]
click at [576, 123] on icon at bounding box center [578, 123] width 4 height 4
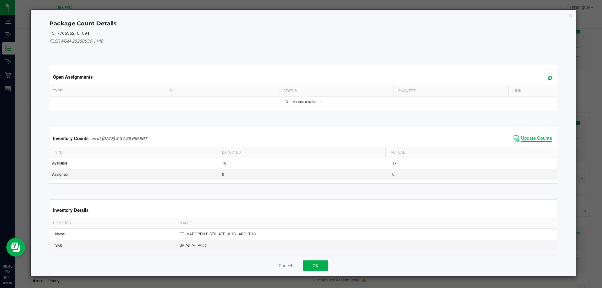
click at [529, 139] on span "Update Counts" at bounding box center [536, 138] width 31 height 6
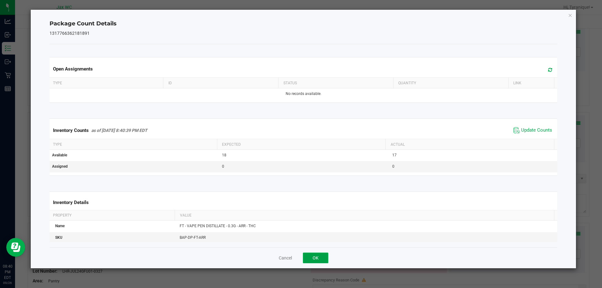
click at [319, 257] on button "OK" at bounding box center [315, 258] width 25 height 11
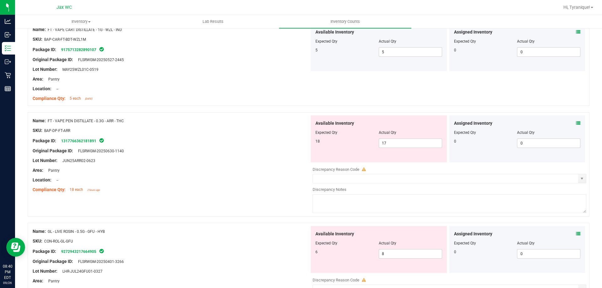
click at [576, 233] on icon at bounding box center [578, 234] width 4 height 4
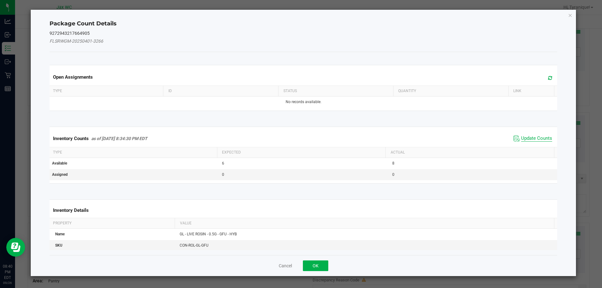
click at [535, 139] on span "Update Counts" at bounding box center [536, 138] width 31 height 6
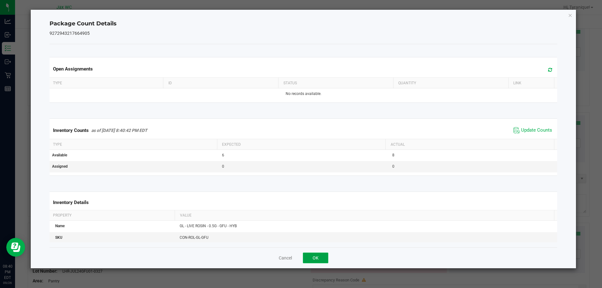
click at [323, 258] on button "OK" at bounding box center [315, 258] width 25 height 11
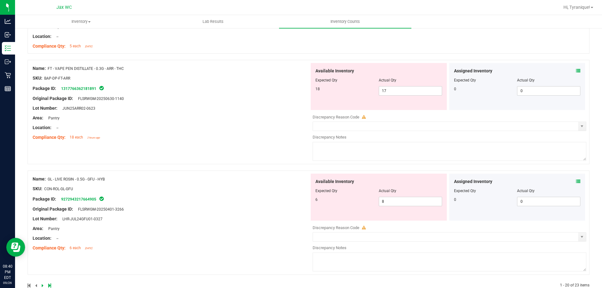
scroll to position [1736, 0]
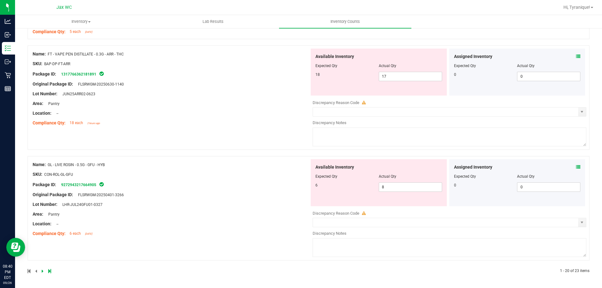
click at [42, 272] on icon at bounding box center [43, 271] width 2 height 4
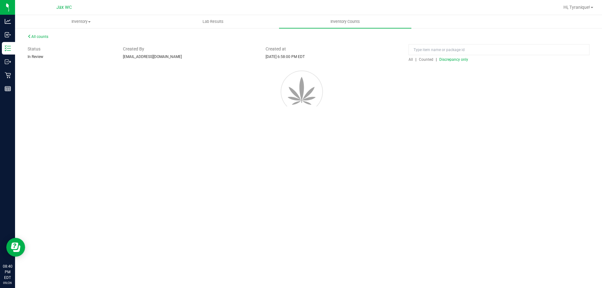
scroll to position [0, 0]
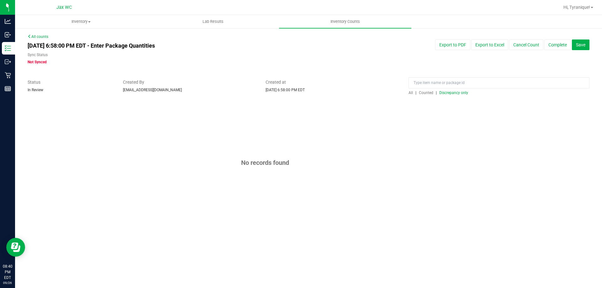
click at [455, 93] on span "Discrepancy only" at bounding box center [453, 93] width 29 height 4
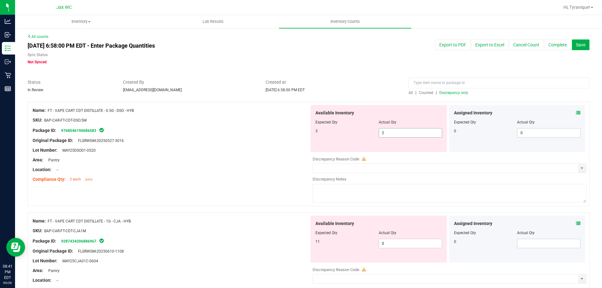
click at [410, 133] on input "2" at bounding box center [410, 132] width 63 height 9
type input "3"
click at [259, 191] on div "Name: FT - VAPE CART CDT DISTILLATE - 0.5G - DSO - HYB SKU: BAP-CAR-FT-CDT-DSO.…" at bounding box center [308, 157] width 561 height 111
type input "3"
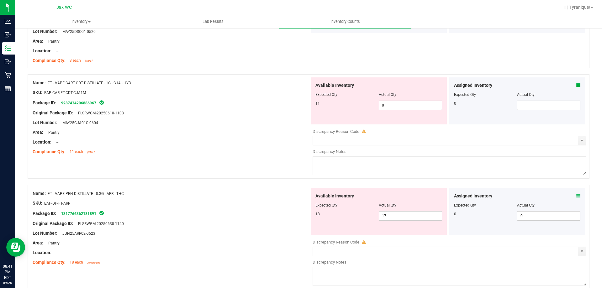
scroll to position [119, 0]
click at [400, 107] on input "0" at bounding box center [410, 105] width 63 height 9
type input "11"
click at [251, 223] on div "Name: FT - VAPE PEN DISTILLATE - 0.3G - ARR - THC SKU: BAP-DP-FT-ARR Package ID…" at bounding box center [171, 228] width 277 height 80
type input "11"
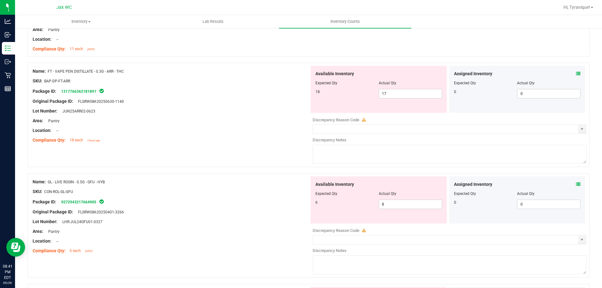
scroll to position [214, 0]
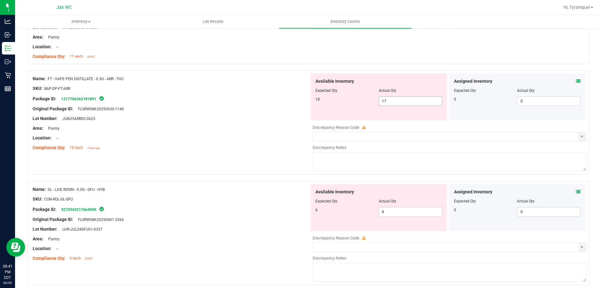
click at [421, 101] on input "17" at bounding box center [410, 101] width 63 height 9
click at [405, 101] on input "17" at bounding box center [410, 101] width 63 height 9
type input "18"
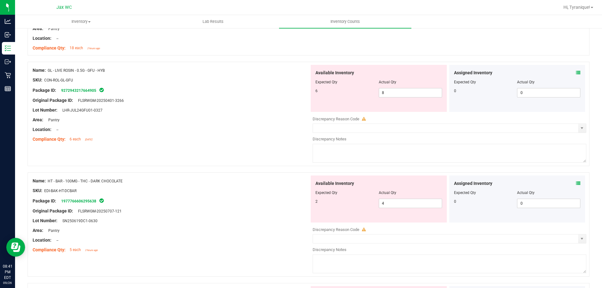
scroll to position [313, 0]
click at [406, 95] on input "8" at bounding box center [410, 93] width 63 height 9
type input "6"
click at [257, 223] on div "Name: HT - BAR - 100MG - THC - DARK CHOCOLATE SKU: EDI-BAK-HT-DCBAR Package ID:…" at bounding box center [171, 216] width 277 height 80
type input "6"
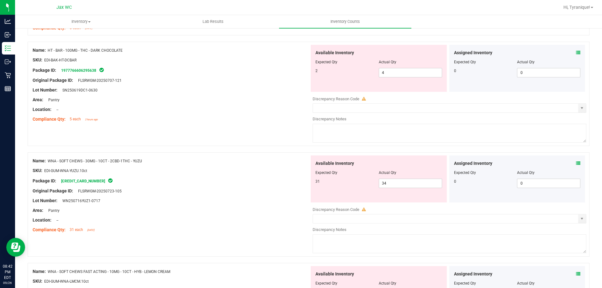
scroll to position [426, 0]
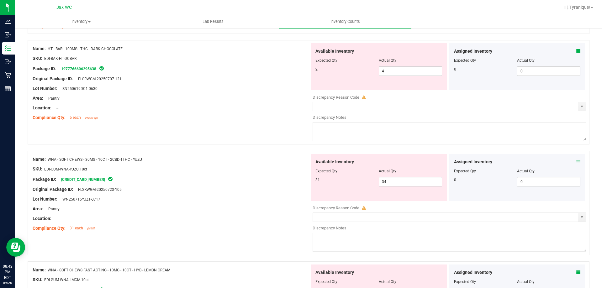
click at [576, 49] on icon at bounding box center [578, 51] width 4 height 4
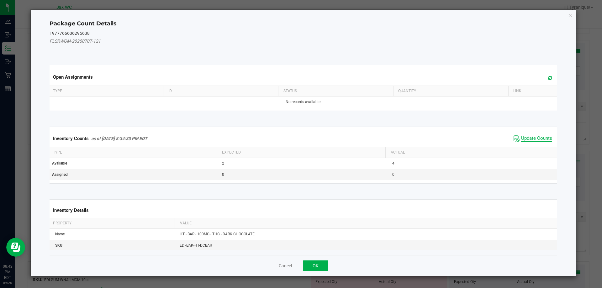
click at [523, 139] on span "Update Counts" at bounding box center [536, 138] width 31 height 6
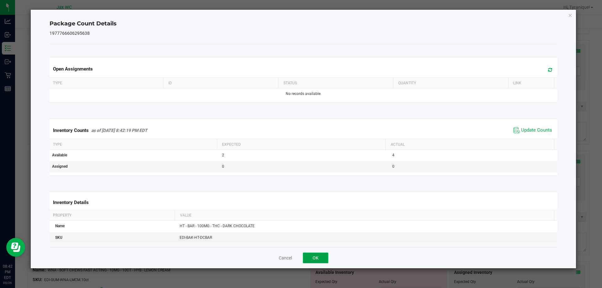
click at [317, 258] on button "OK" at bounding box center [315, 258] width 25 height 11
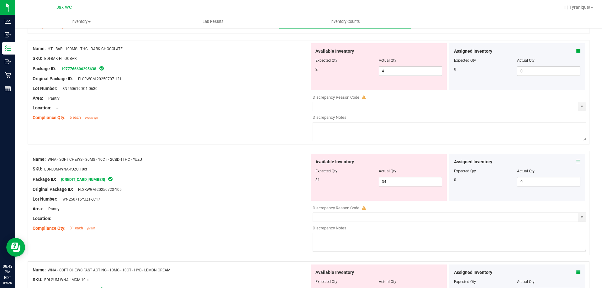
click at [576, 163] on icon at bounding box center [578, 161] width 4 height 4
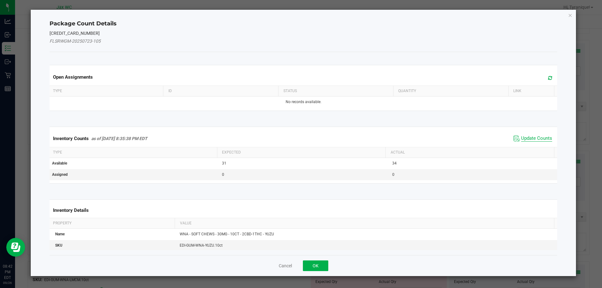
click at [527, 140] on span "Update Counts" at bounding box center [536, 138] width 31 height 6
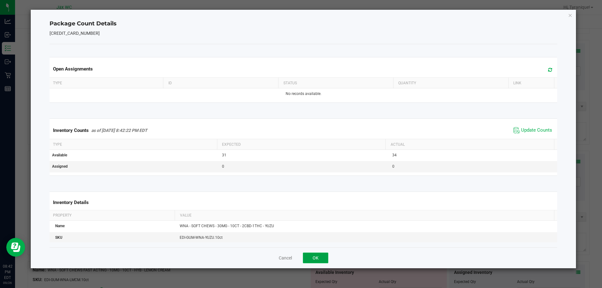
click at [323, 257] on button "OK" at bounding box center [315, 258] width 25 height 11
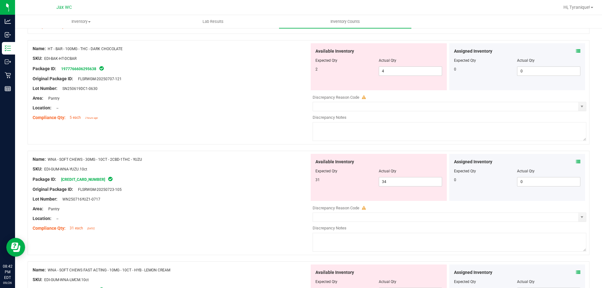
scroll to position [395, 0]
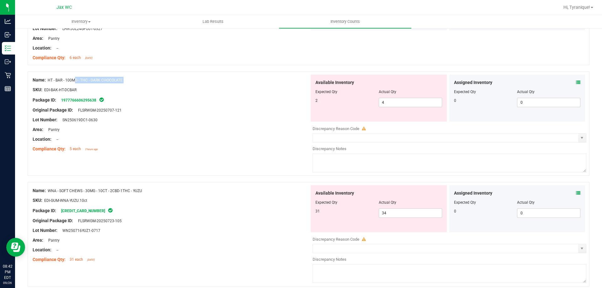
drag, startPoint x: 146, startPoint y: 84, endPoint x: 49, endPoint y: 80, distance: 96.9
click at [49, 80] on div "Name: HT - BAR - 100MG - THC - DARK CHOCOLATE SKU: EDI-BAK-HT-DCBAR Package ID:…" at bounding box center [171, 115] width 277 height 80
copy div "HT - BAR - 100MG - THC - DARK CHOCOLATE"
click at [395, 104] on span "4 4" at bounding box center [409, 102] width 63 height 9
type input "2"
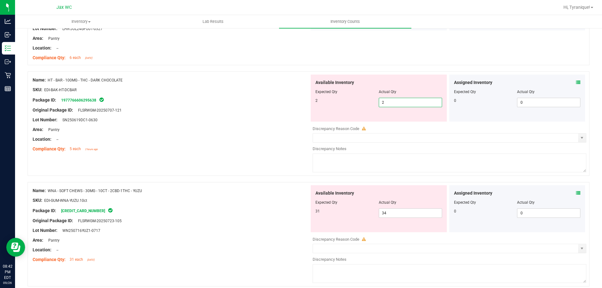
type input "2"
click at [245, 125] on div "Name: HT - BAR - 100MG - THC - DARK CHOCOLATE SKU: EDI-BAK-HT-DCBAR Package ID:…" at bounding box center [171, 115] width 277 height 80
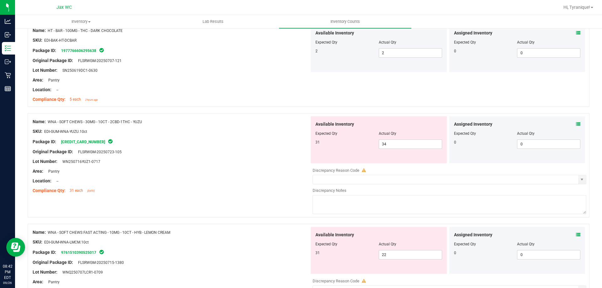
scroll to position [458, 0]
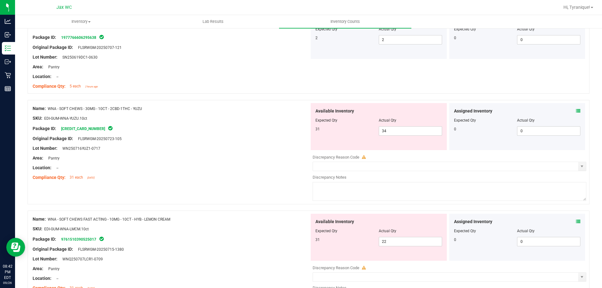
click at [233, 136] on div "Original Package ID: FLSRWGM-20250723-105" at bounding box center [171, 138] width 277 height 7
click at [576, 108] on span at bounding box center [578, 111] width 4 height 7
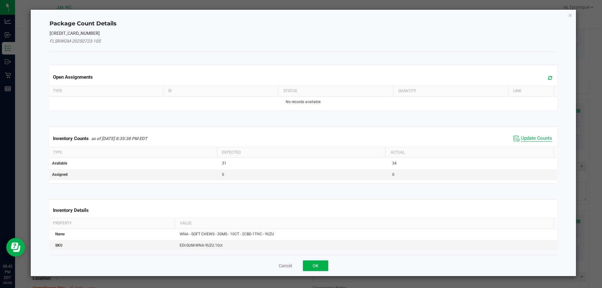
click at [534, 139] on span "Update Counts" at bounding box center [536, 138] width 31 height 6
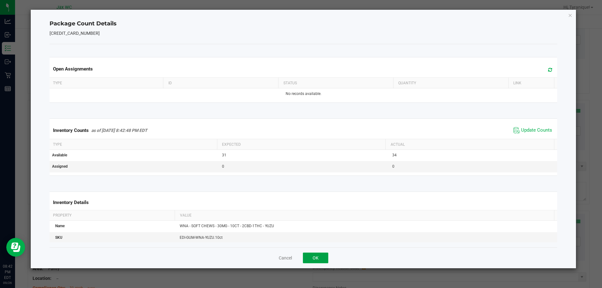
click at [309, 260] on button "OK" at bounding box center [315, 258] width 25 height 11
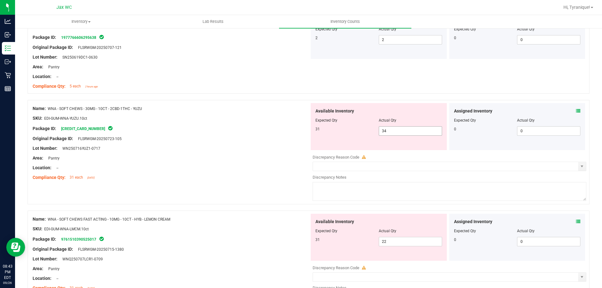
click at [403, 131] on input "34" at bounding box center [410, 131] width 63 height 9
type input "31"
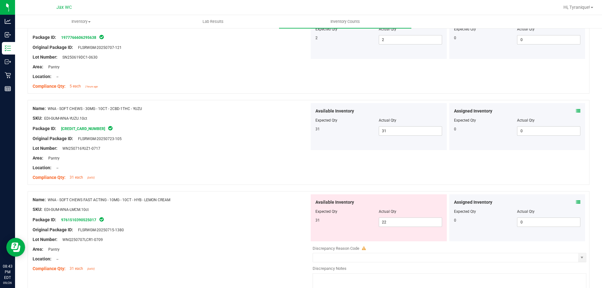
scroll to position [493, 0]
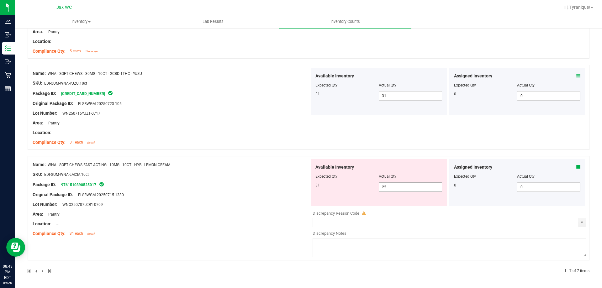
click at [390, 187] on input "22" at bounding box center [410, 187] width 63 height 9
type input "2"
type input "31"
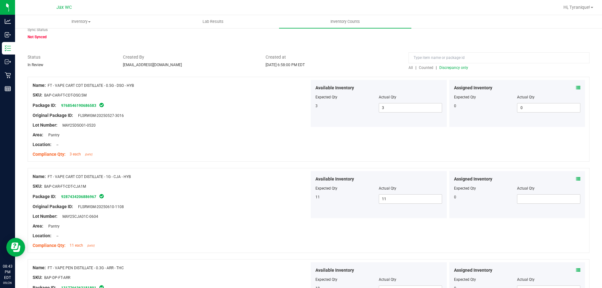
scroll to position [0, 0]
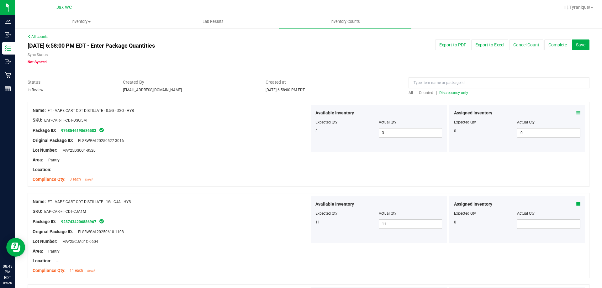
click at [451, 93] on span "Discrepancy only" at bounding box center [453, 93] width 29 height 4
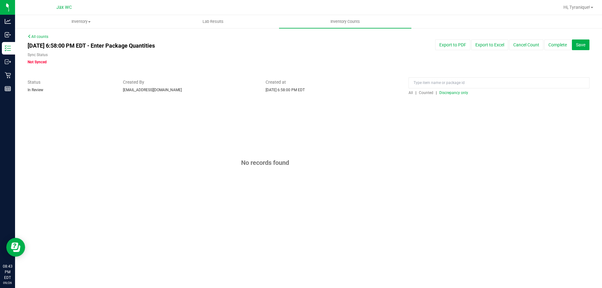
click at [585, 43] on button "Save" at bounding box center [580, 44] width 18 height 11
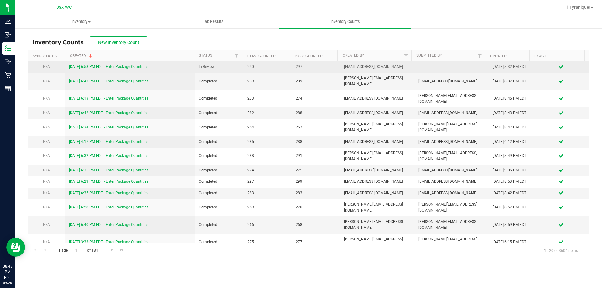
click at [147, 65] on link "[DATE] 6:58 PM EDT - Enter Package Quantities" at bounding box center [108, 67] width 79 height 4
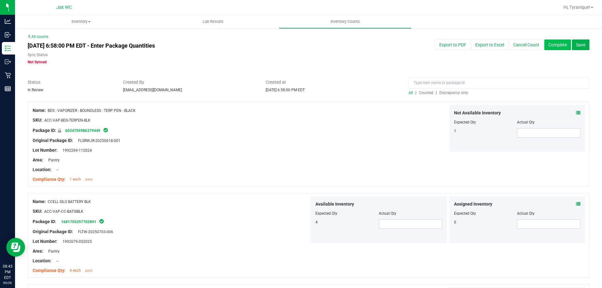
click at [551, 44] on button "Complete" at bounding box center [557, 44] width 27 height 11
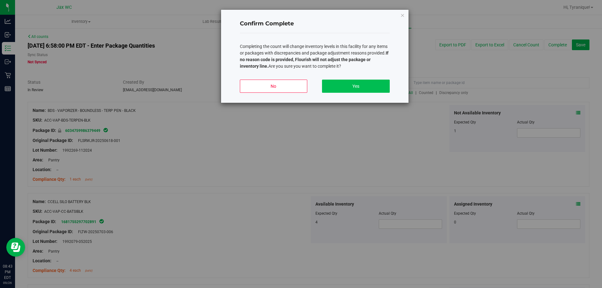
click at [368, 86] on button "Yes" at bounding box center [355, 86] width 67 height 13
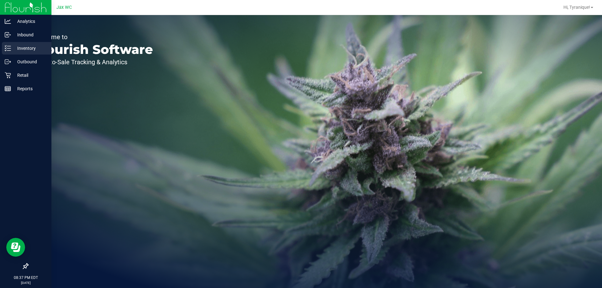
click at [25, 45] on p "Inventory" at bounding box center [30, 48] width 38 height 8
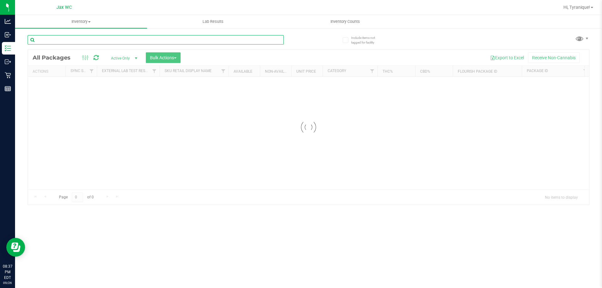
click at [129, 38] on input "text" at bounding box center [156, 39] width 256 height 9
paste input "D - FLOWER GREENHOUSE - 3.5G - PKT - HYI"
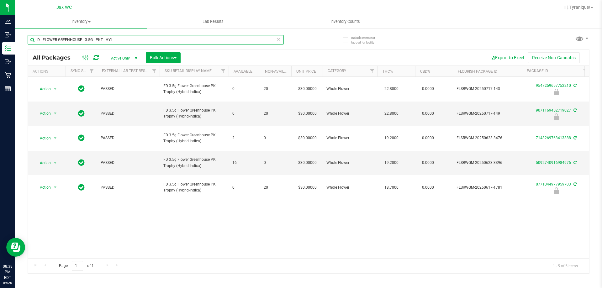
click at [150, 38] on input "D - FLOWER GREENHOUSE - 3.5G - PKT - HYI" at bounding box center [156, 39] width 256 height 9
paste input "FT - PRE-ROLL - 0.5G - 5CT - FIC - HYB"
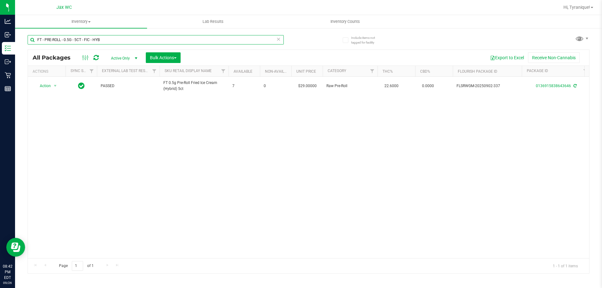
click at [115, 41] on input "FT - PRE-ROLL - 0.5G - 5CT - FIC - HYB" at bounding box center [156, 39] width 256 height 9
paste input "HT - BAR - 100MG - THC - DARK CHOCOLATE"
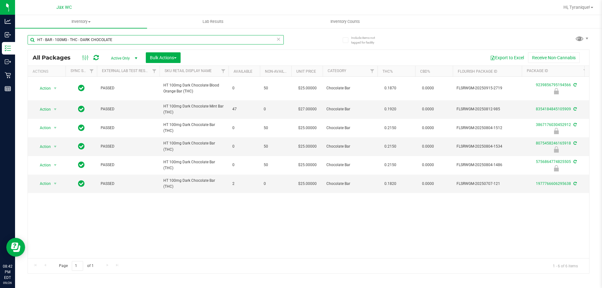
type input "HT - BAR - 100MG - THC - DARK CHOCOLATE"
